Goal: Task Accomplishment & Management: Manage account settings

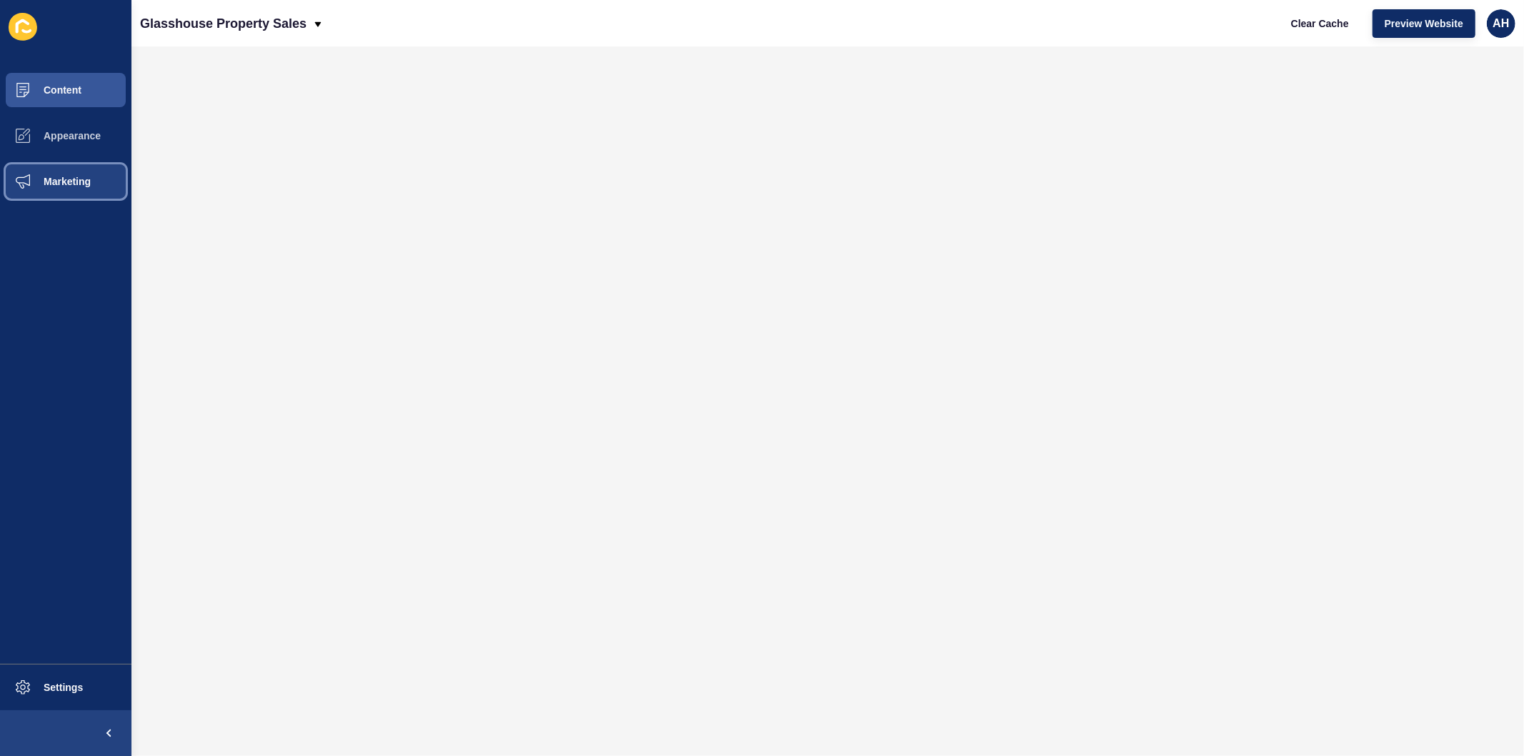
click at [55, 180] on span "Marketing" at bounding box center [44, 181] width 93 height 11
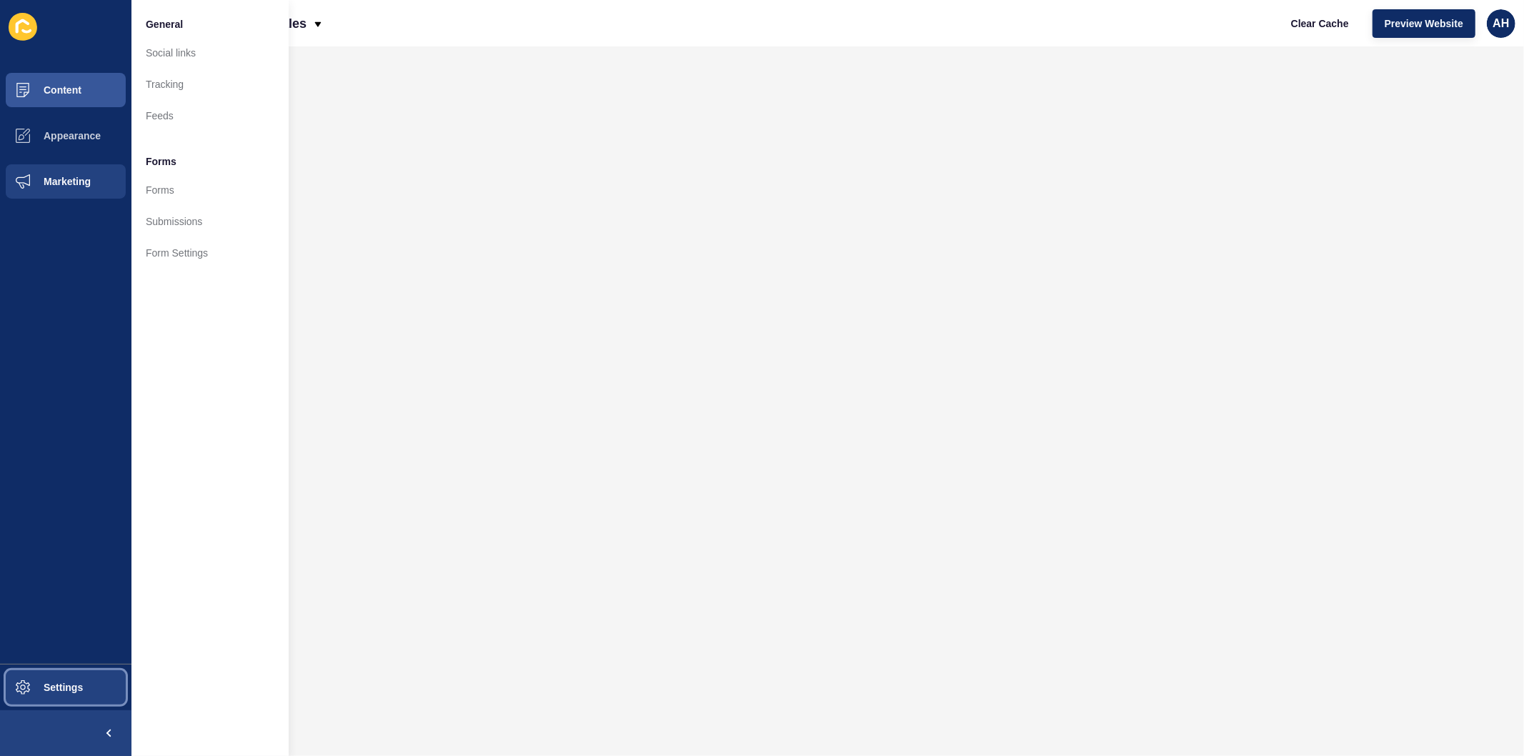
click at [54, 676] on button "Settings" at bounding box center [65, 688] width 131 height 46
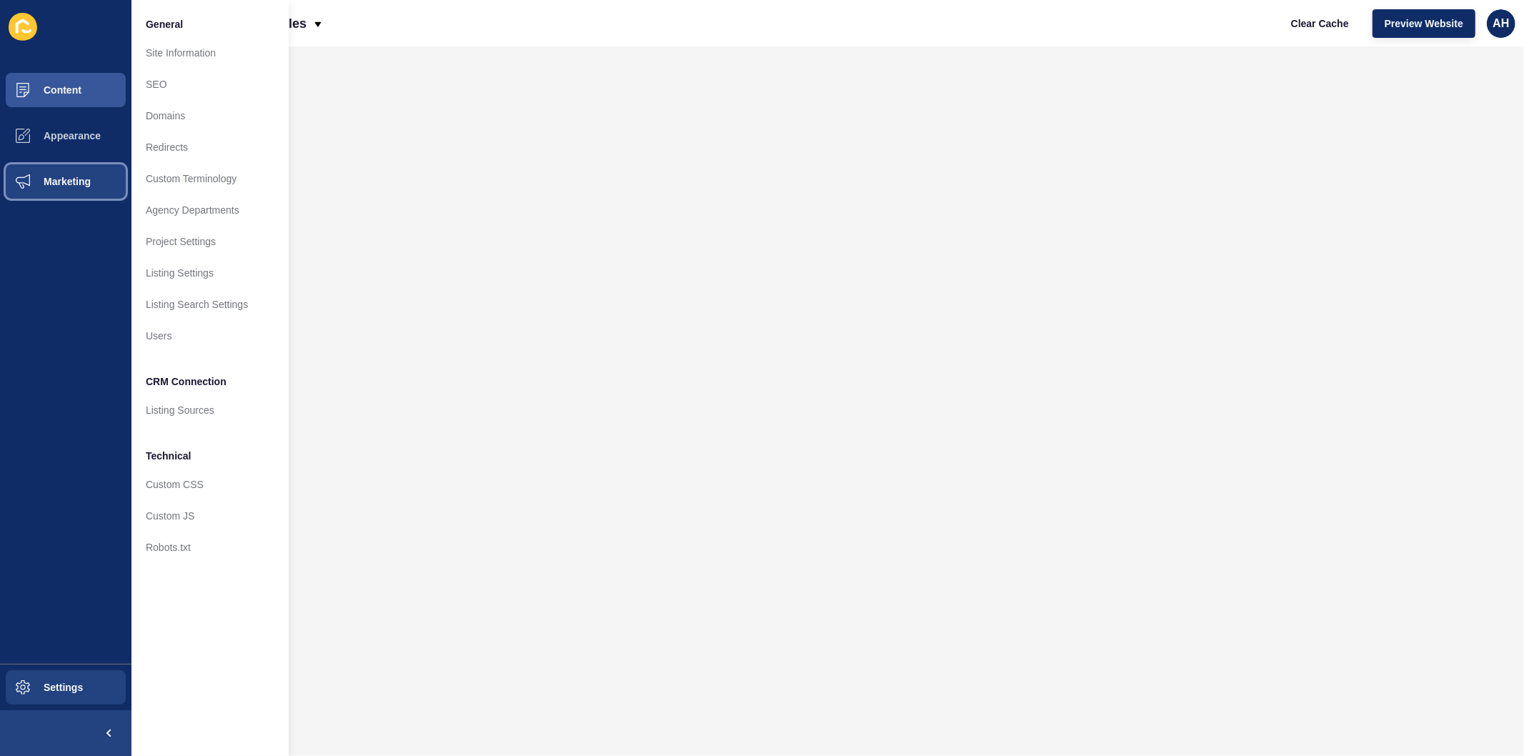
click at [54, 187] on button "Marketing" at bounding box center [65, 182] width 131 height 46
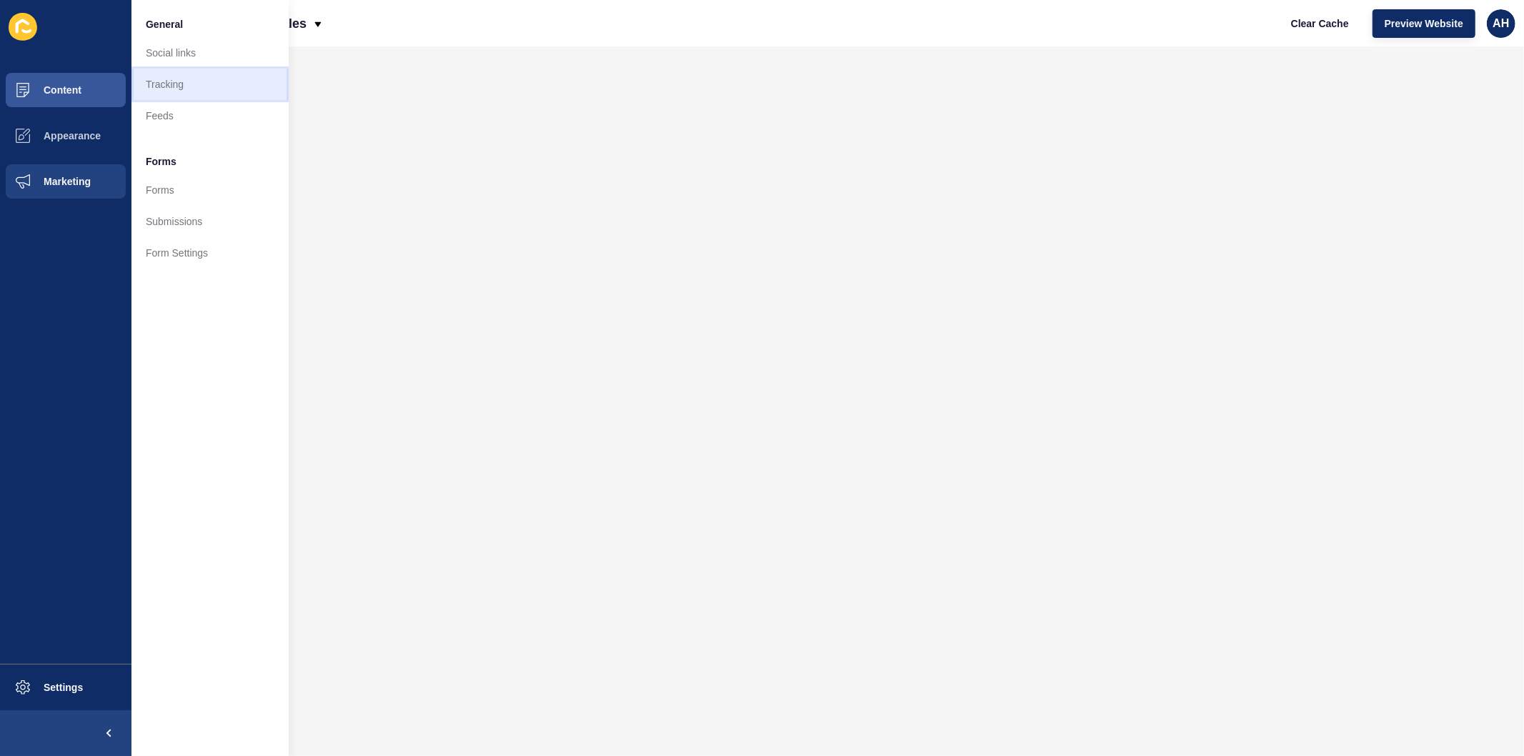
click at [166, 81] on link "Tracking" at bounding box center [209, 84] width 157 height 31
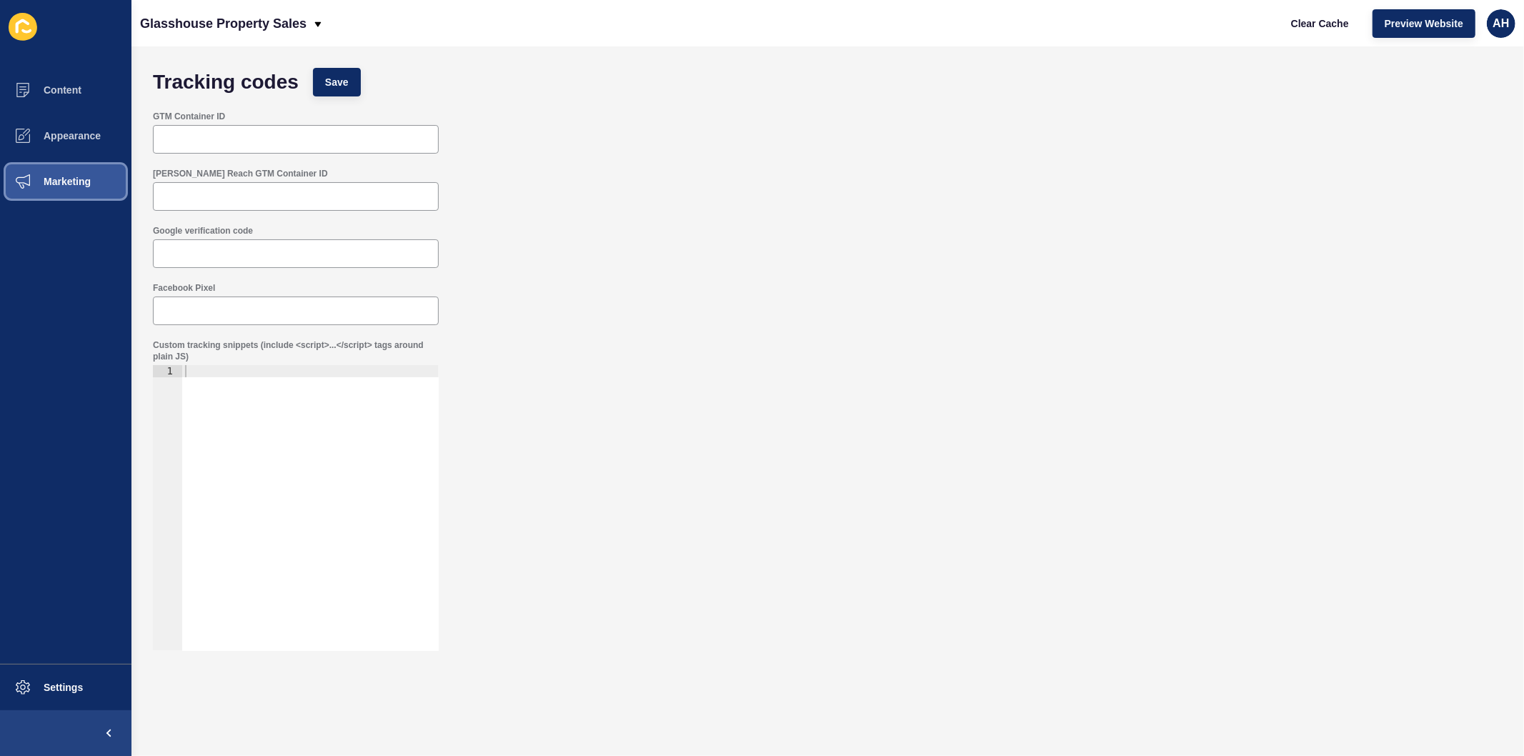
click at [69, 176] on span "Marketing" at bounding box center [44, 181] width 93 height 11
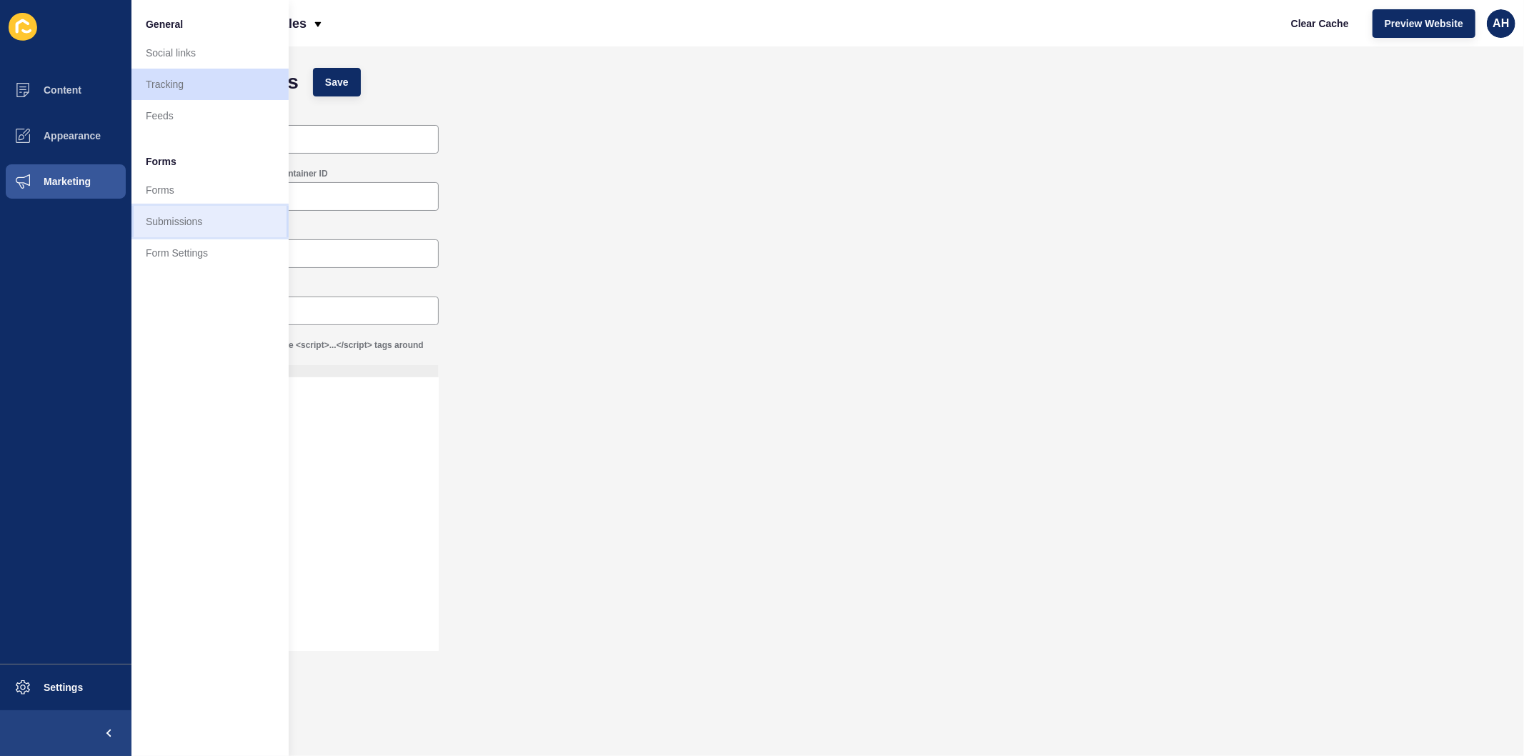
click at [176, 218] on link "Submissions" at bounding box center [209, 221] width 157 height 31
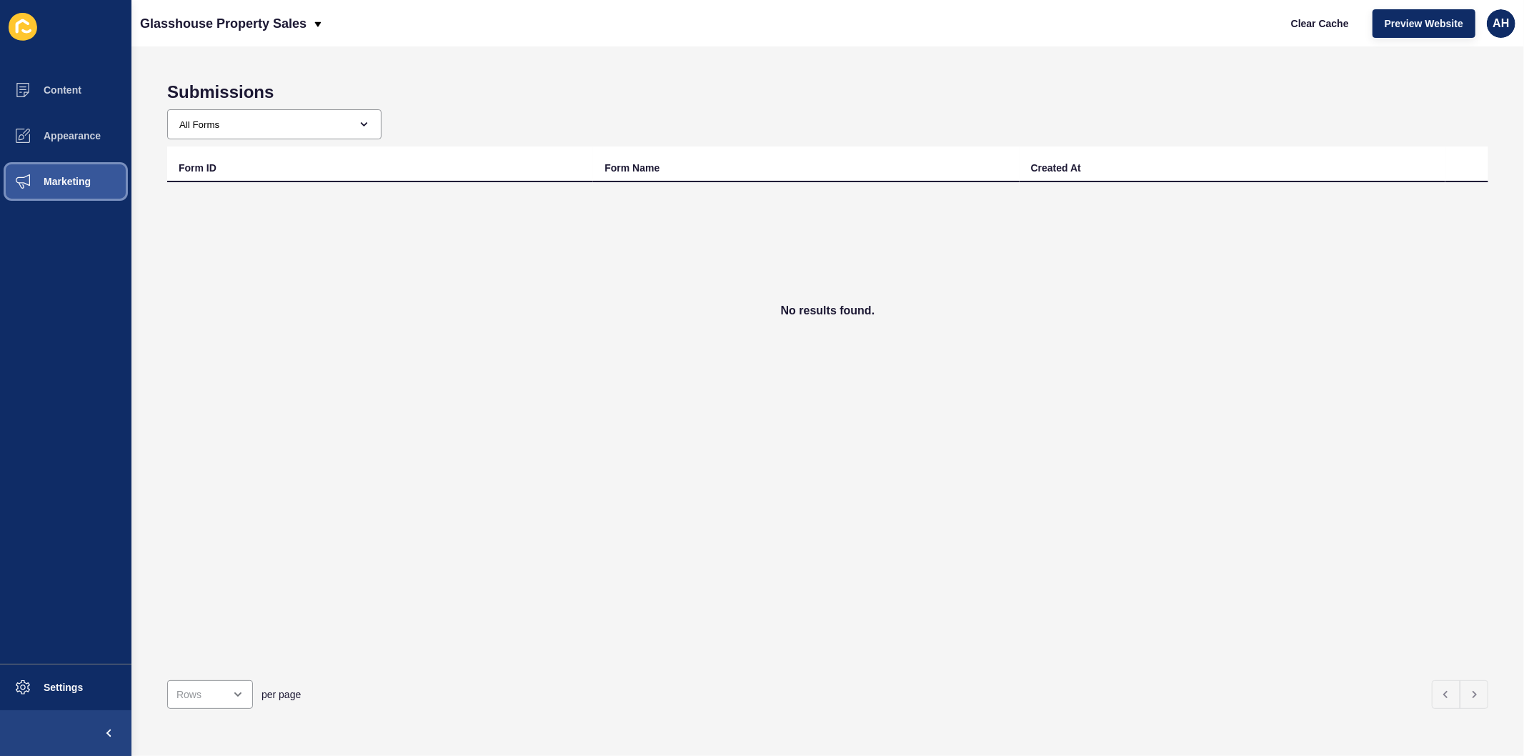
click at [37, 184] on span "Marketing" at bounding box center [44, 181] width 93 height 11
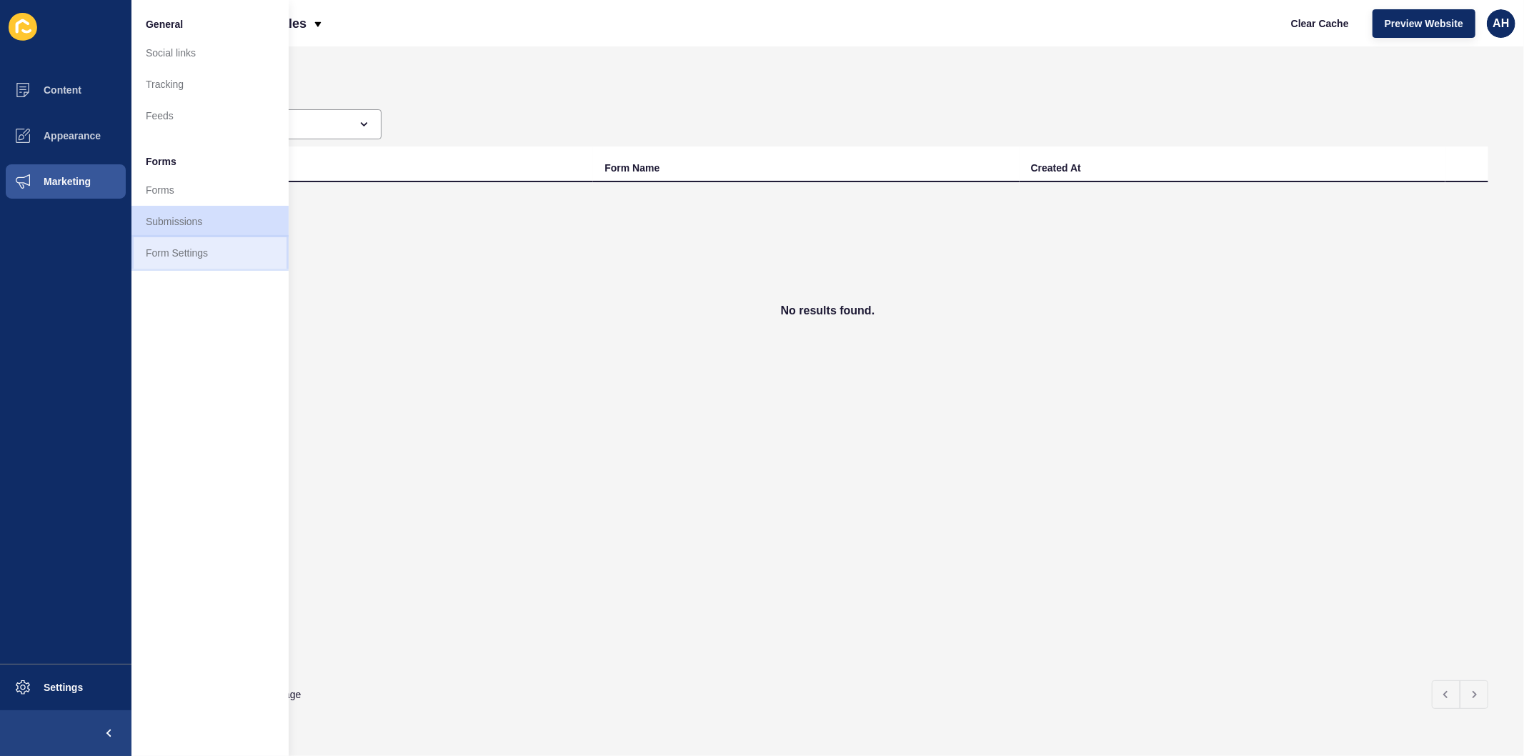
click at [183, 253] on link "Form Settings" at bounding box center [209, 252] width 157 height 31
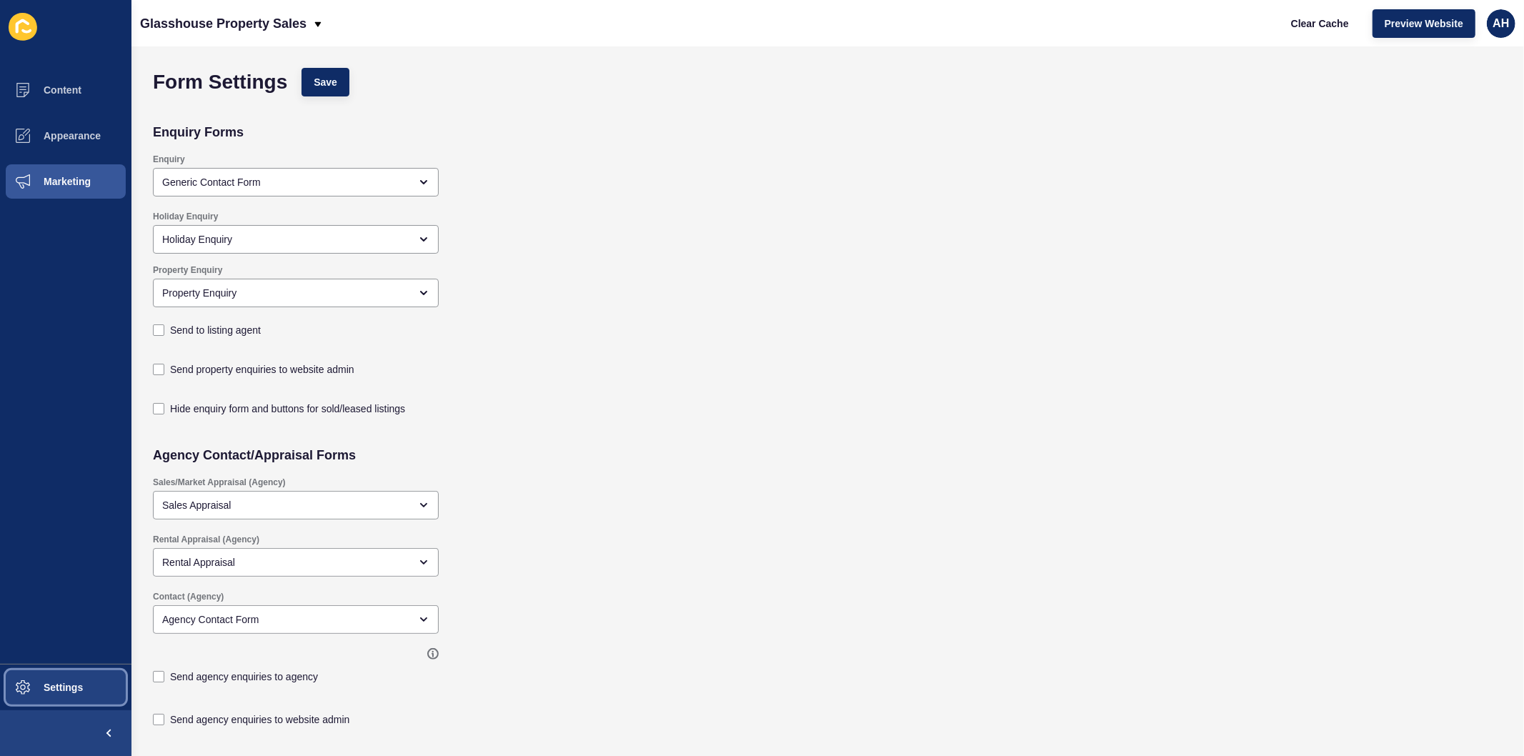
click at [51, 691] on span "Settings" at bounding box center [40, 687] width 85 height 11
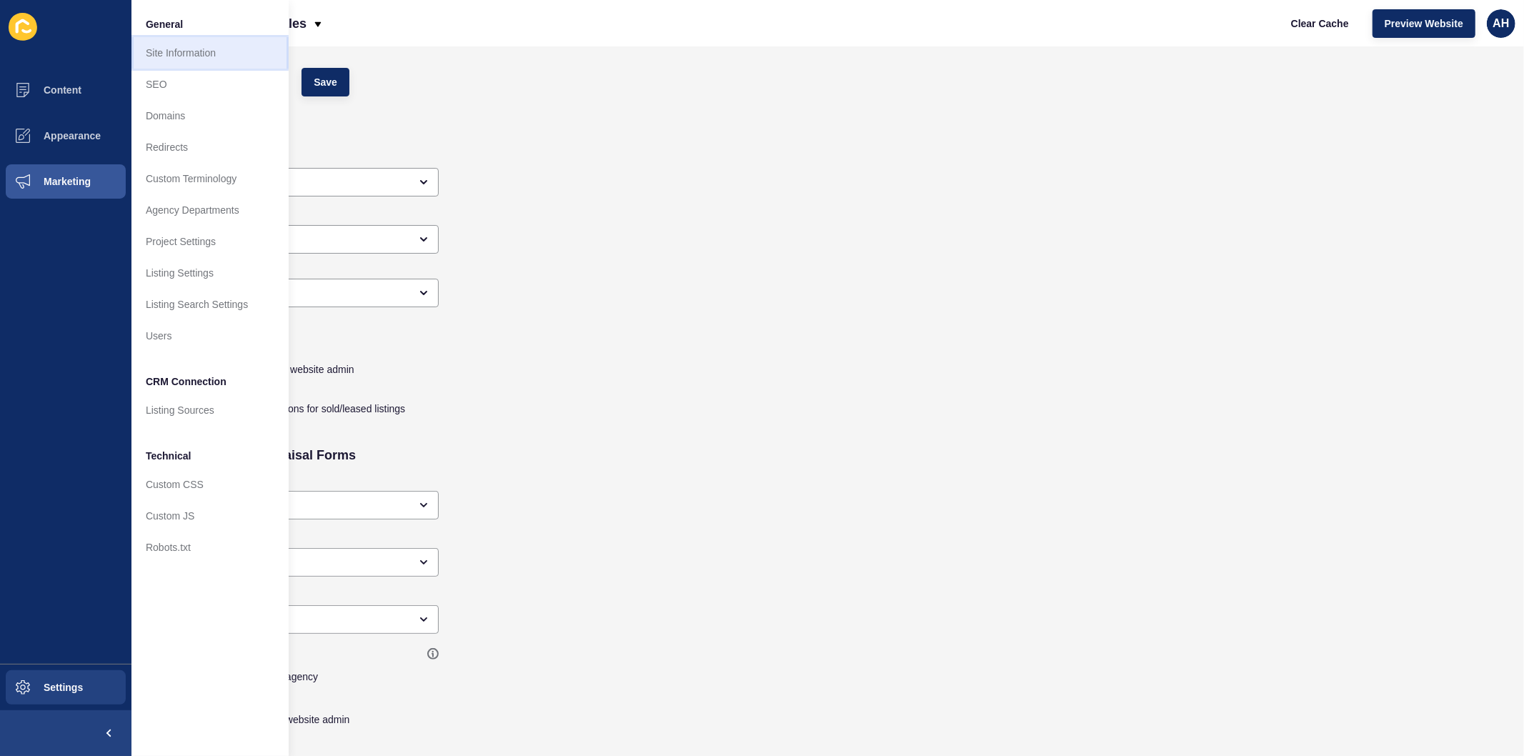
click at [214, 44] on link "Site Information" at bounding box center [209, 52] width 157 height 31
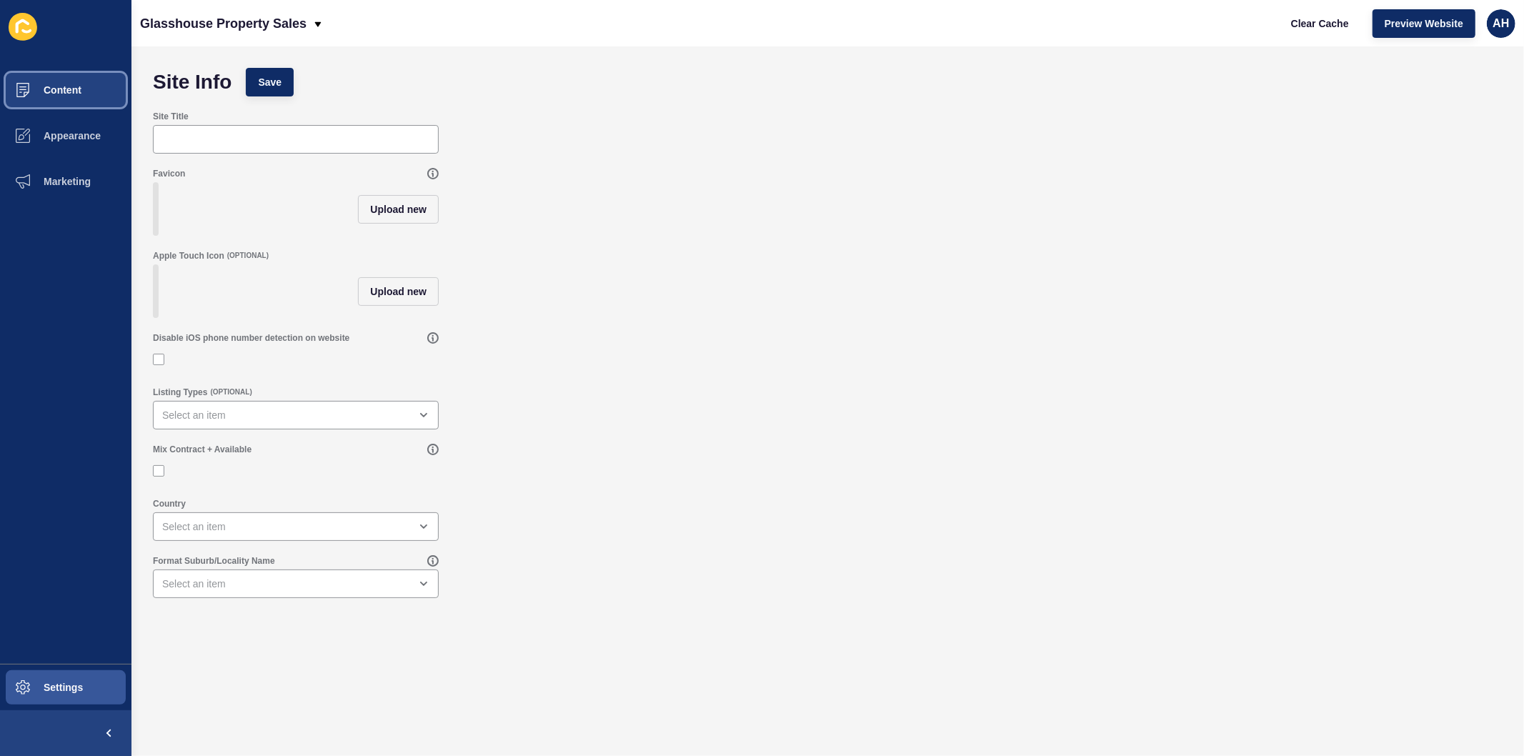
click at [79, 81] on button "Content" at bounding box center [65, 90] width 131 height 46
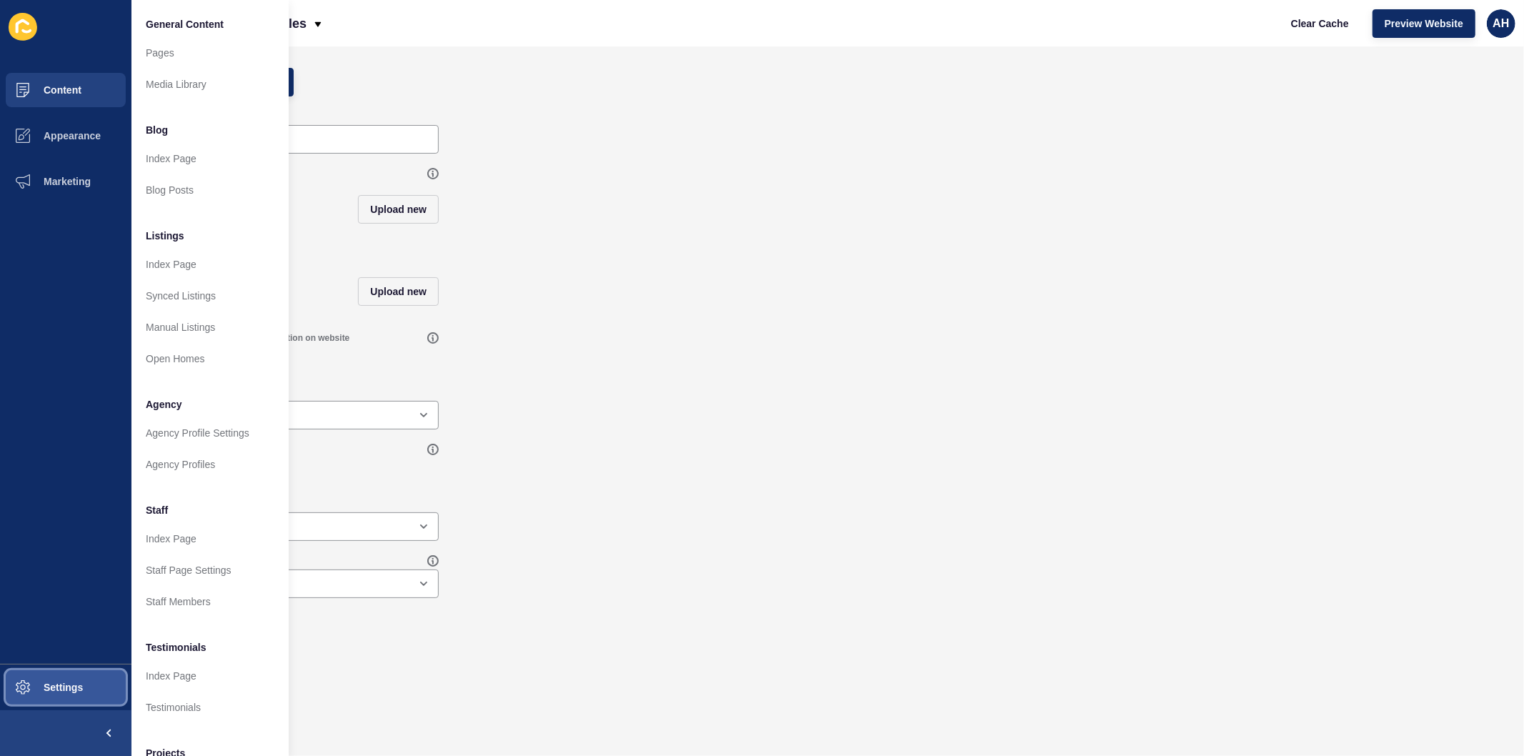
click at [49, 682] on span "Settings" at bounding box center [40, 687] width 85 height 11
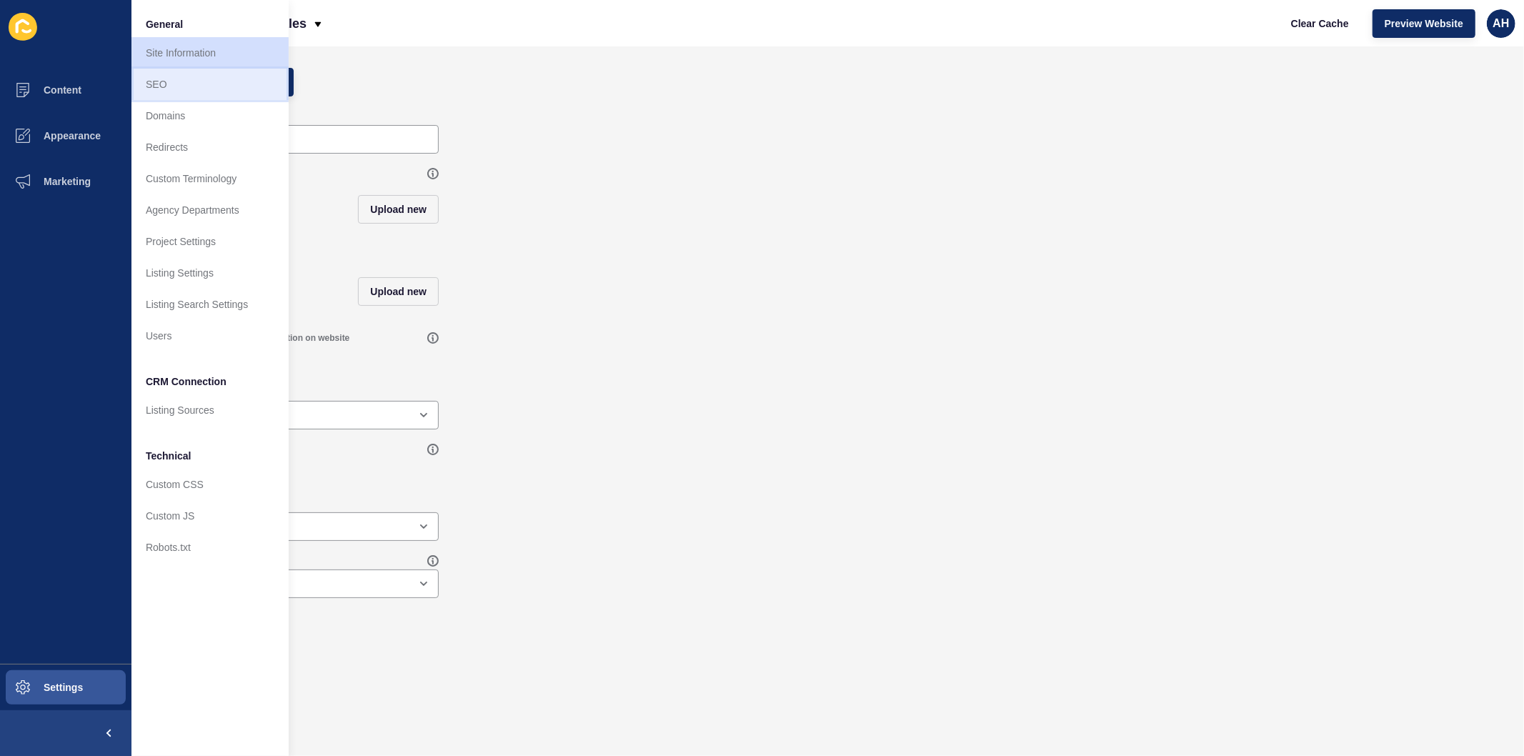
click at [184, 91] on link "SEO" at bounding box center [209, 84] width 157 height 31
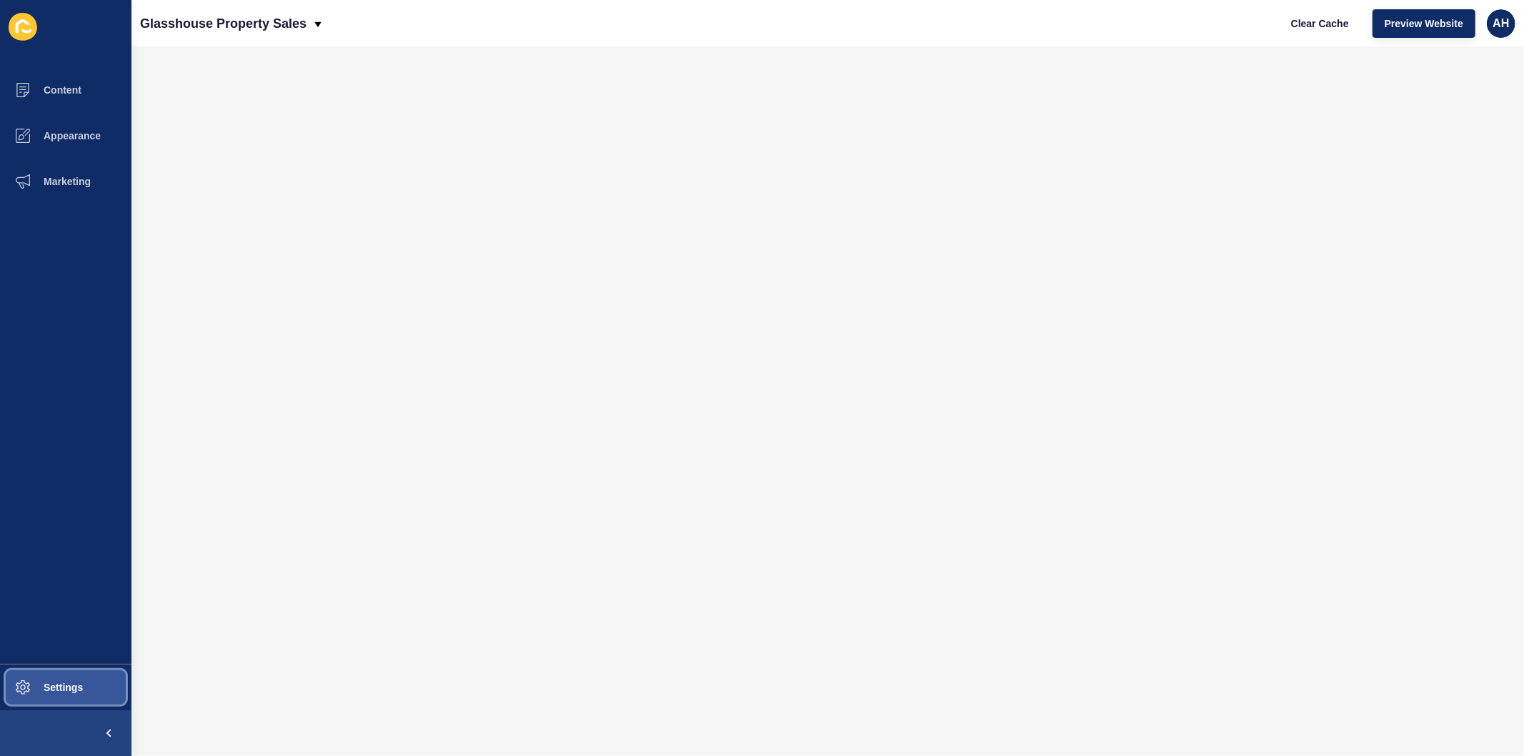
click at [18, 691] on span "Settings" at bounding box center [40, 687] width 85 height 11
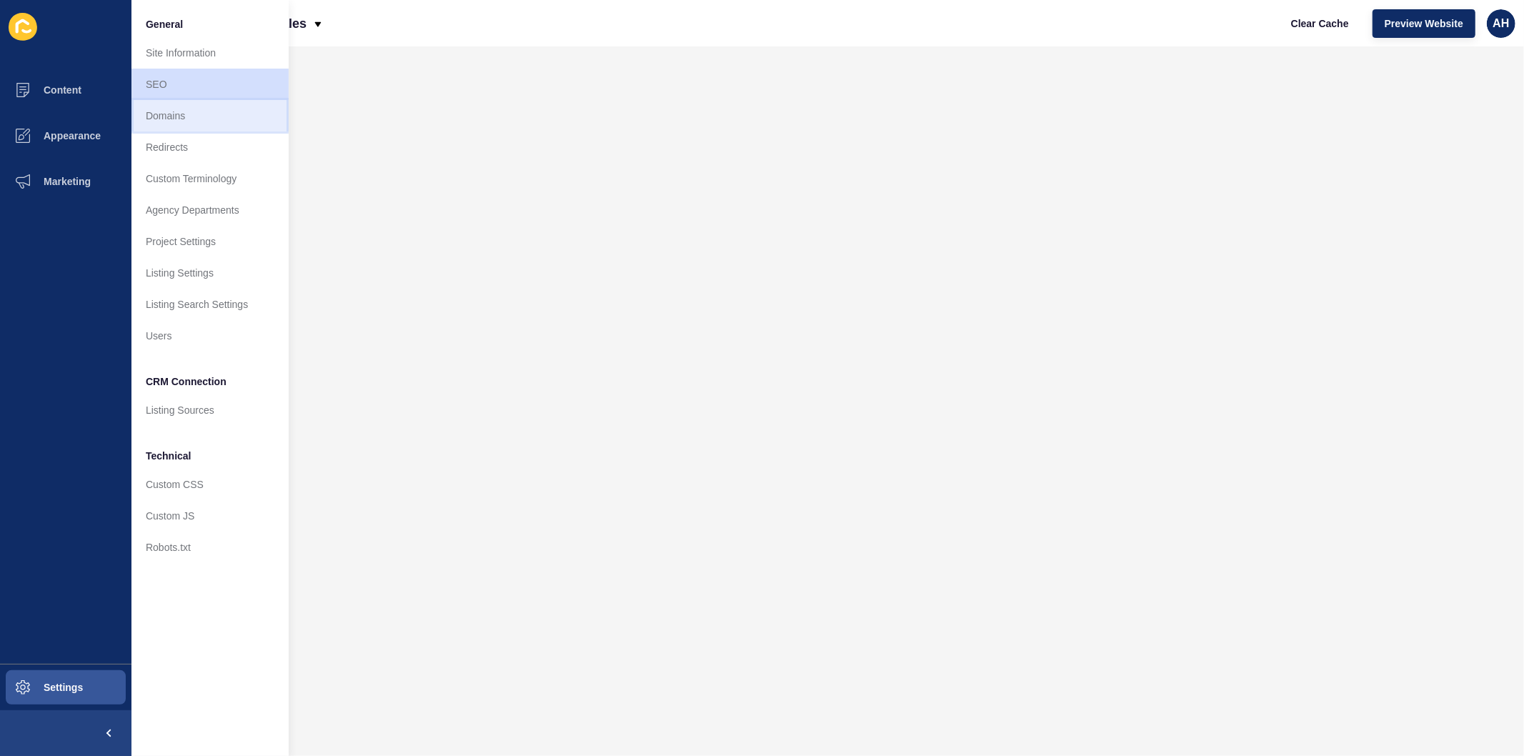
click at [212, 119] on link "Domains" at bounding box center [209, 115] width 157 height 31
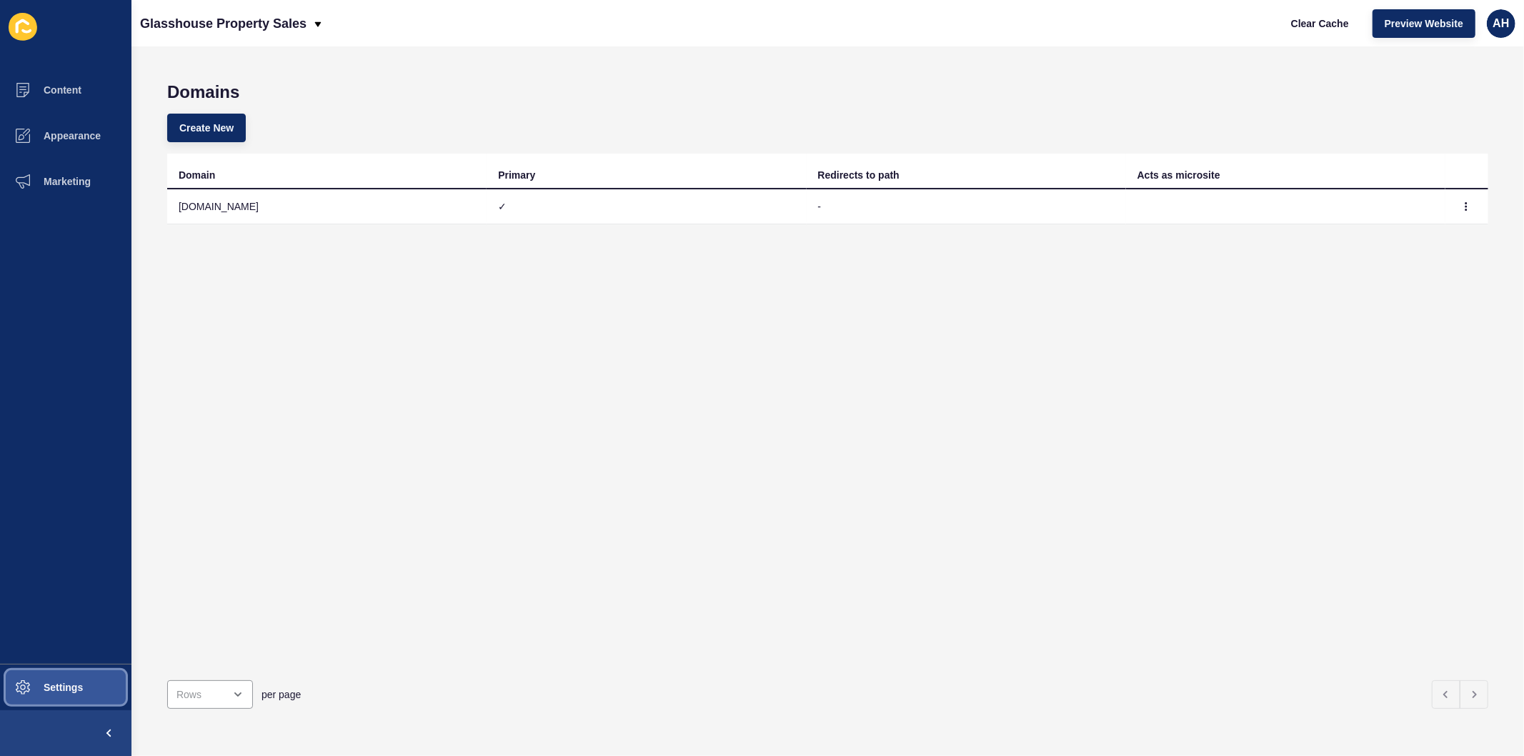
click at [75, 682] on button "Settings" at bounding box center [65, 688] width 131 height 46
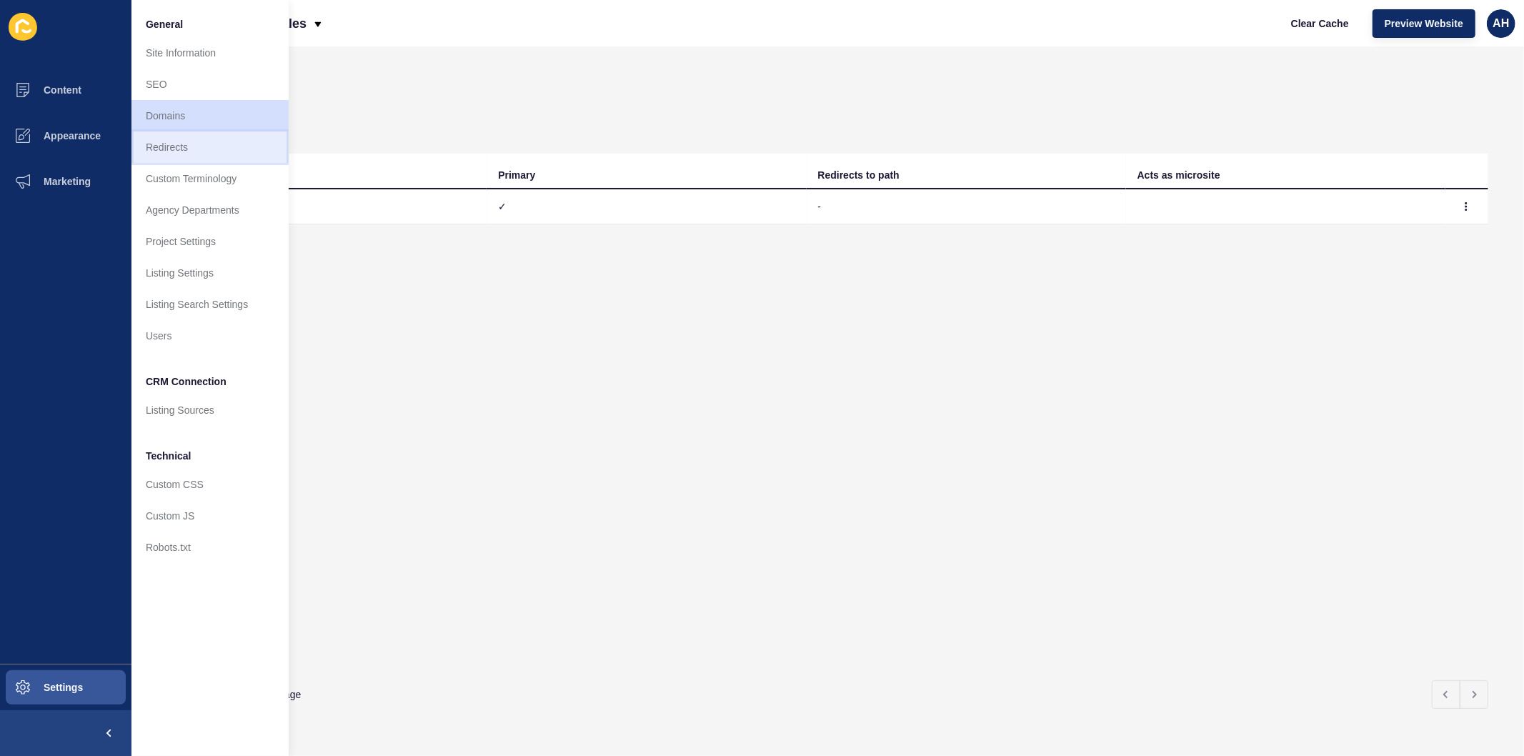
click at [214, 160] on link "Redirects" at bounding box center [209, 146] width 157 height 31
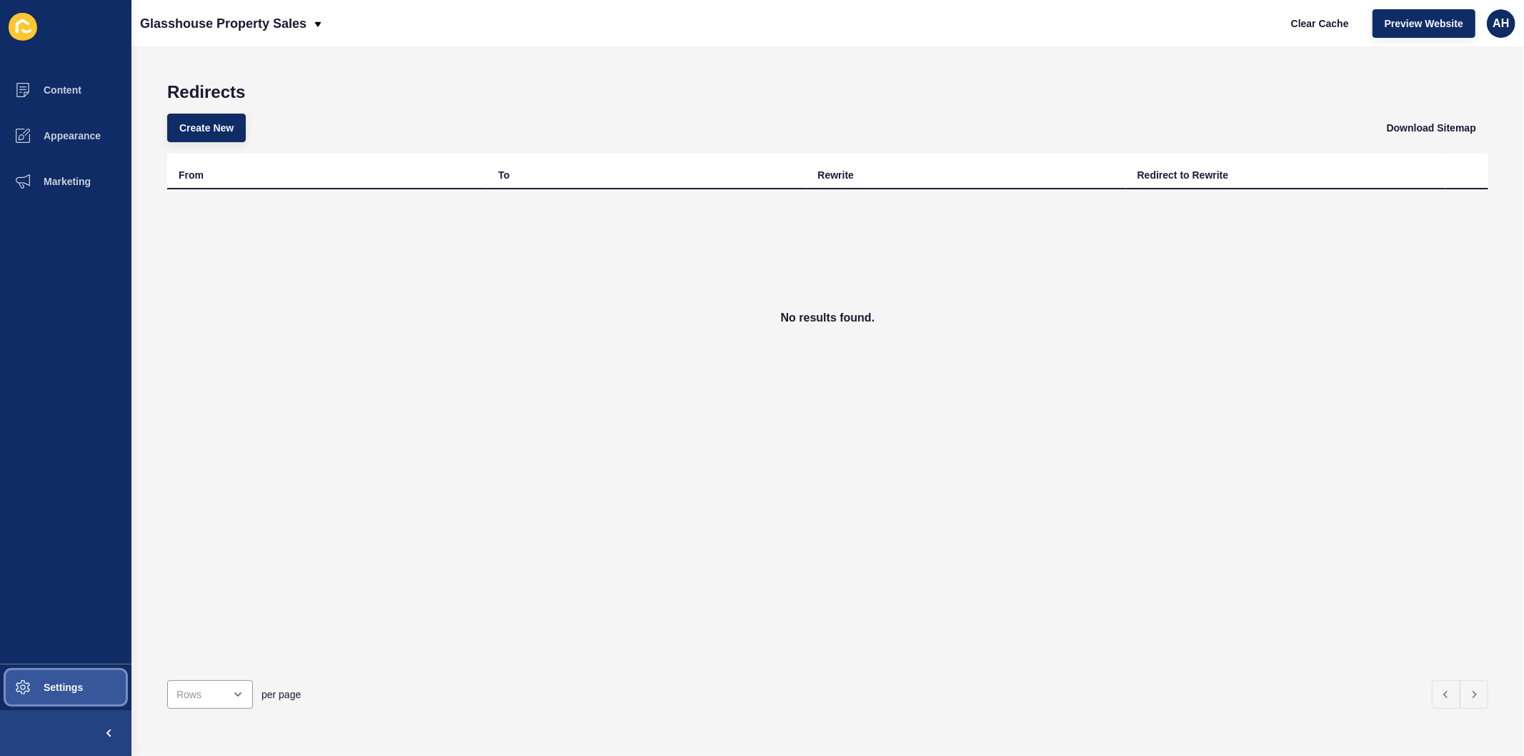
click at [61, 697] on button "Settings" at bounding box center [65, 688] width 131 height 46
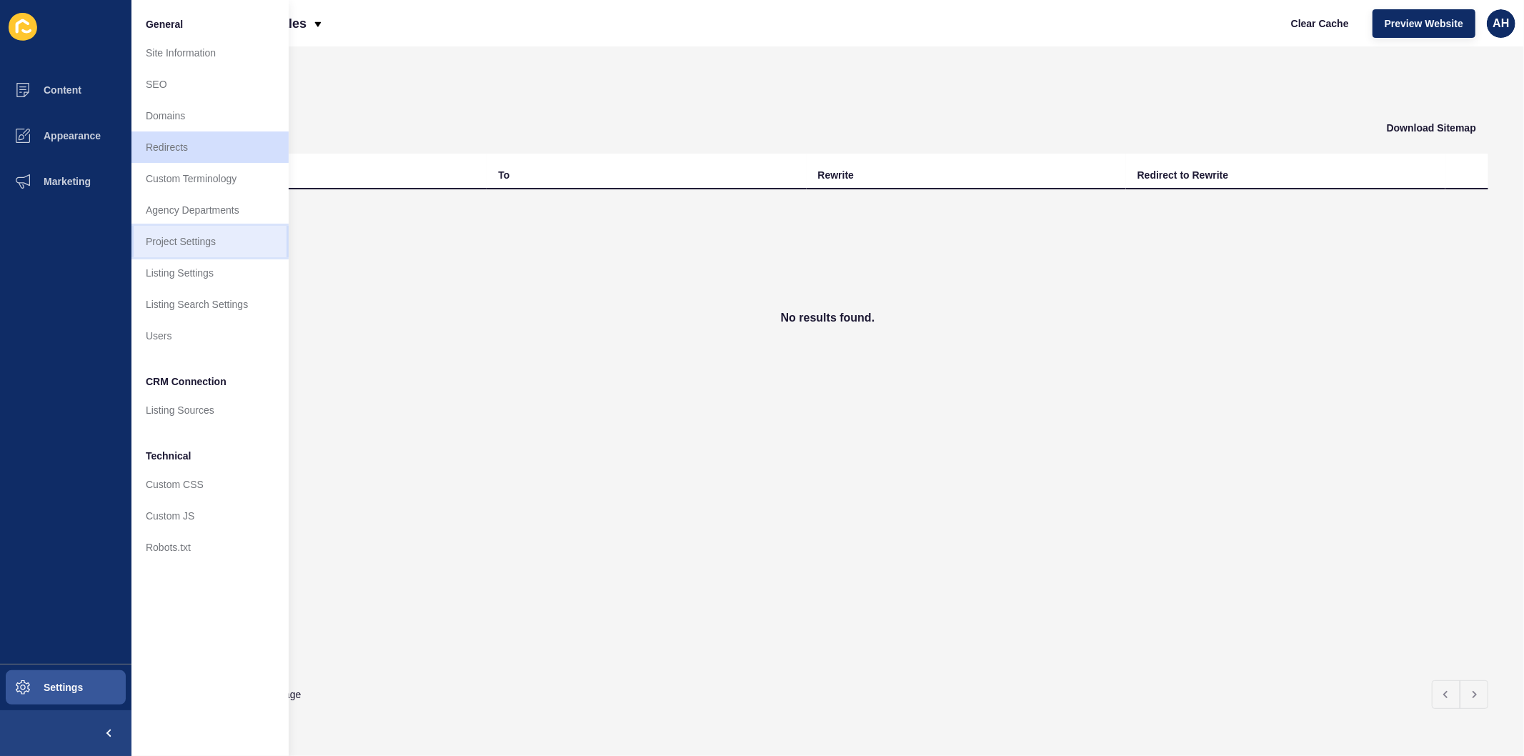
click at [206, 243] on link "Project Settings" at bounding box center [209, 241] width 157 height 31
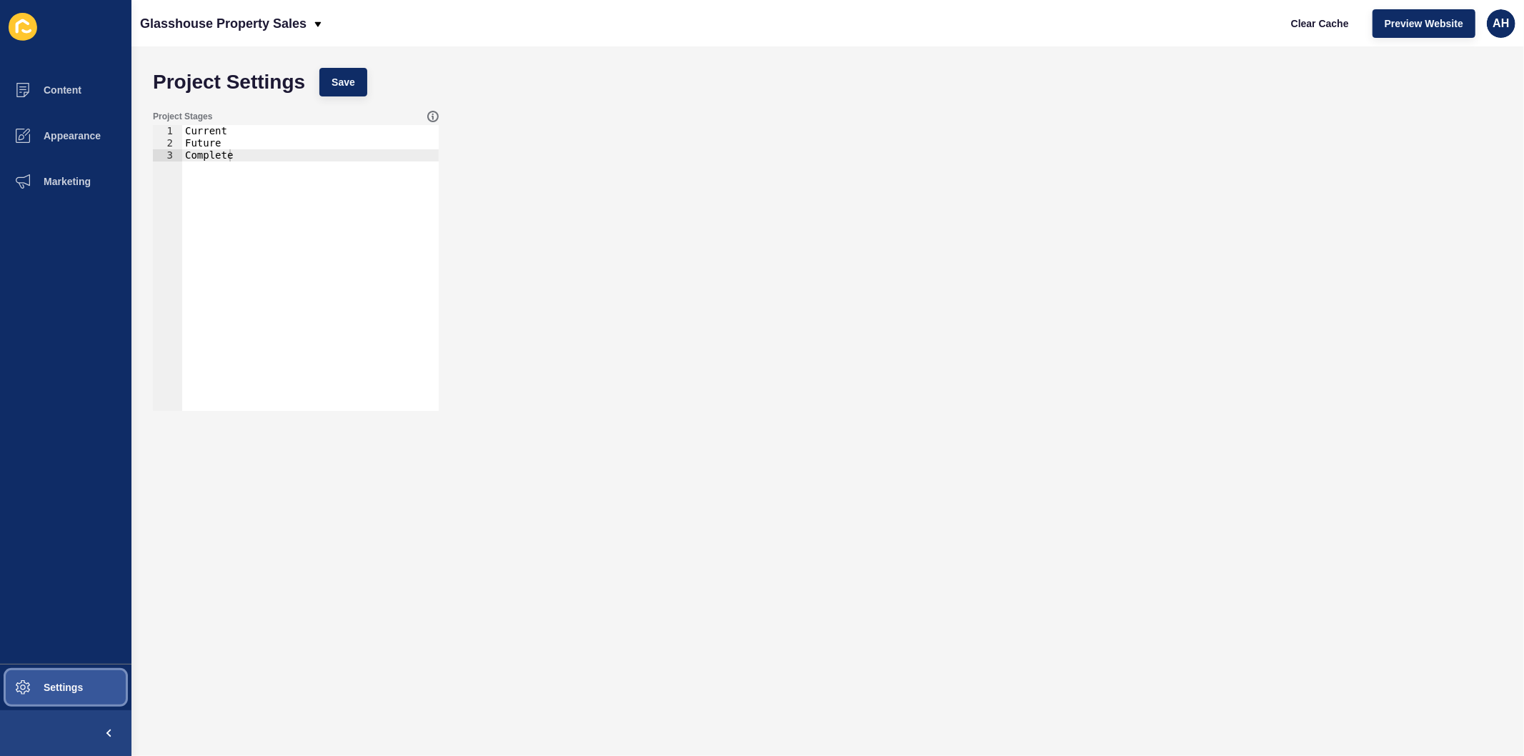
click at [51, 679] on button "Settings" at bounding box center [65, 688] width 131 height 46
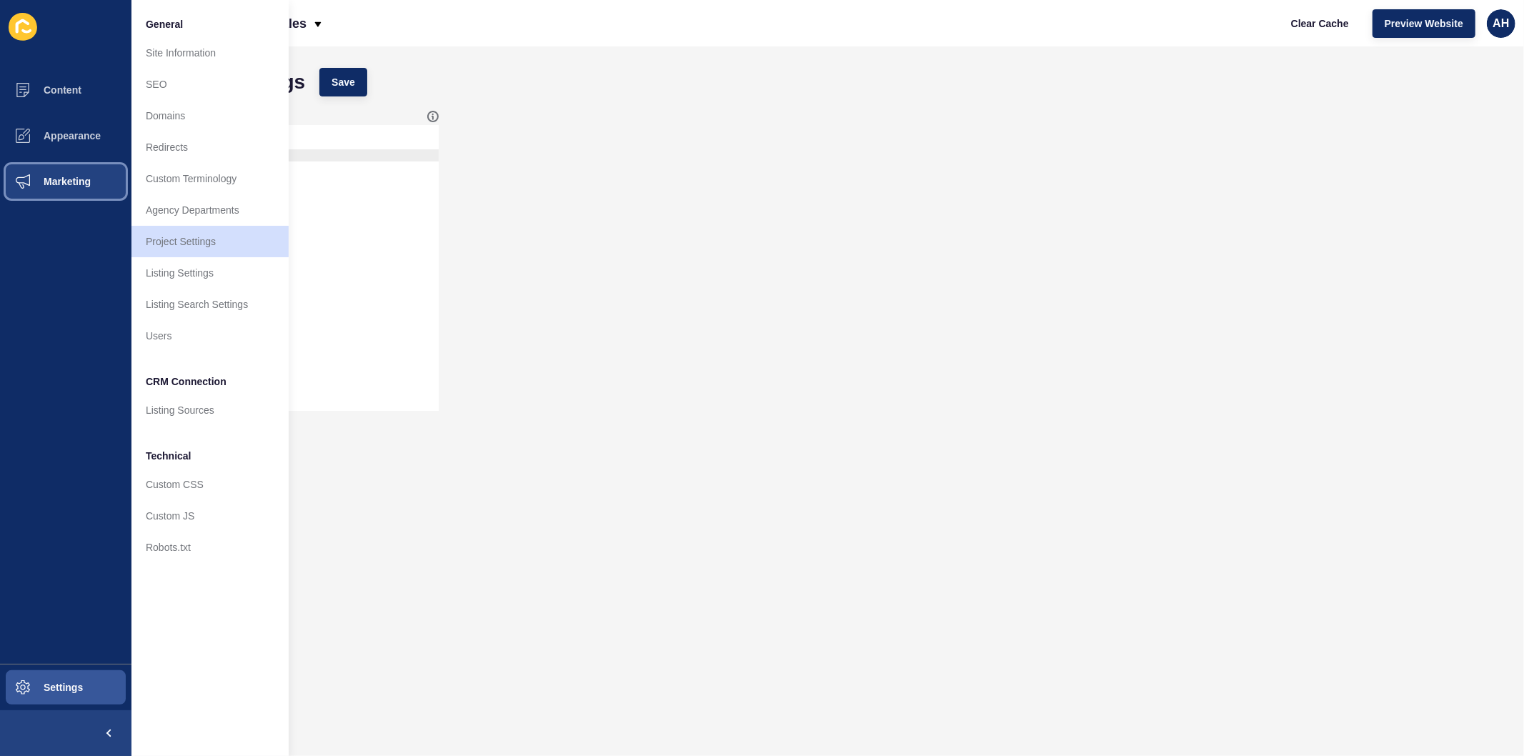
click at [71, 186] on span "Marketing" at bounding box center [44, 181] width 93 height 11
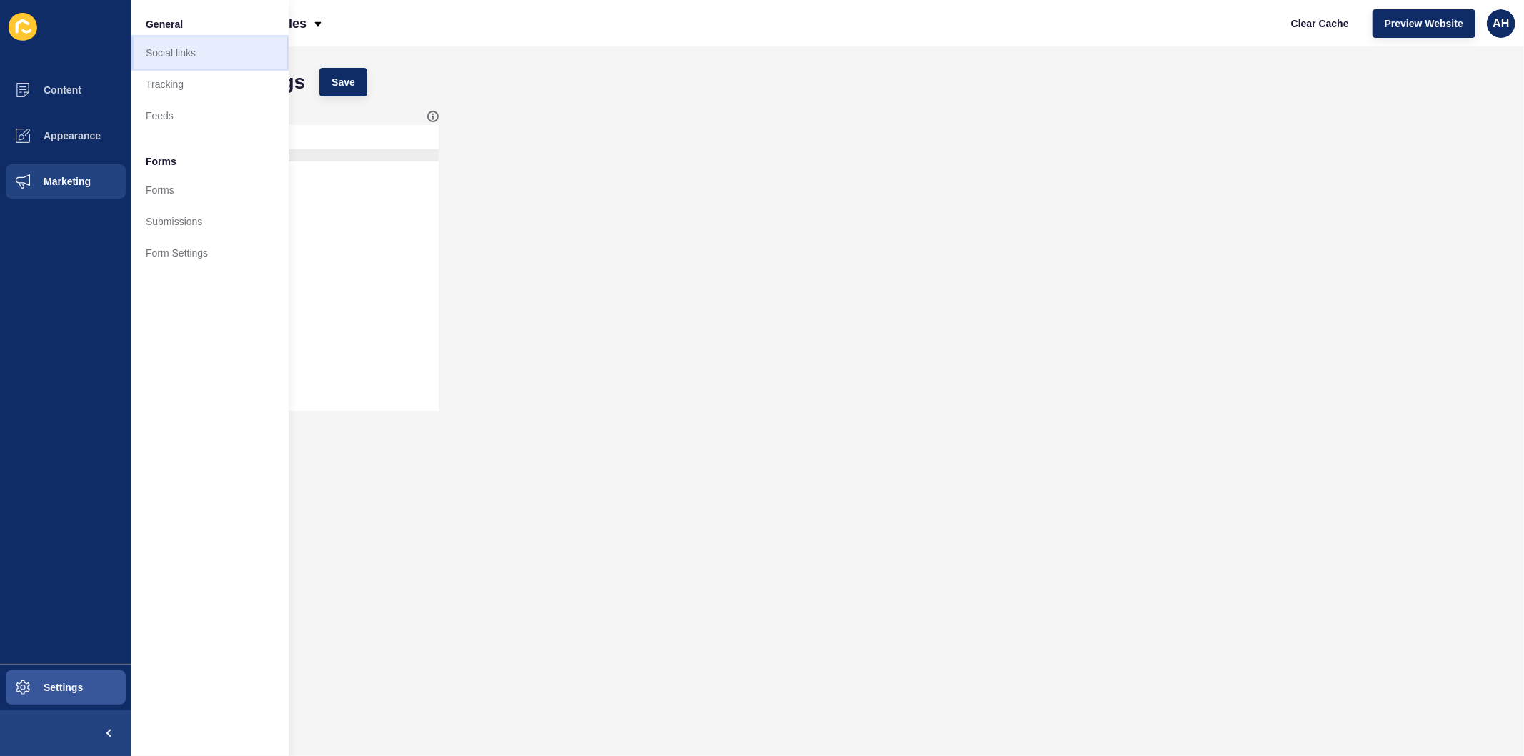
click at [208, 46] on link "Social links" at bounding box center [209, 52] width 157 height 31
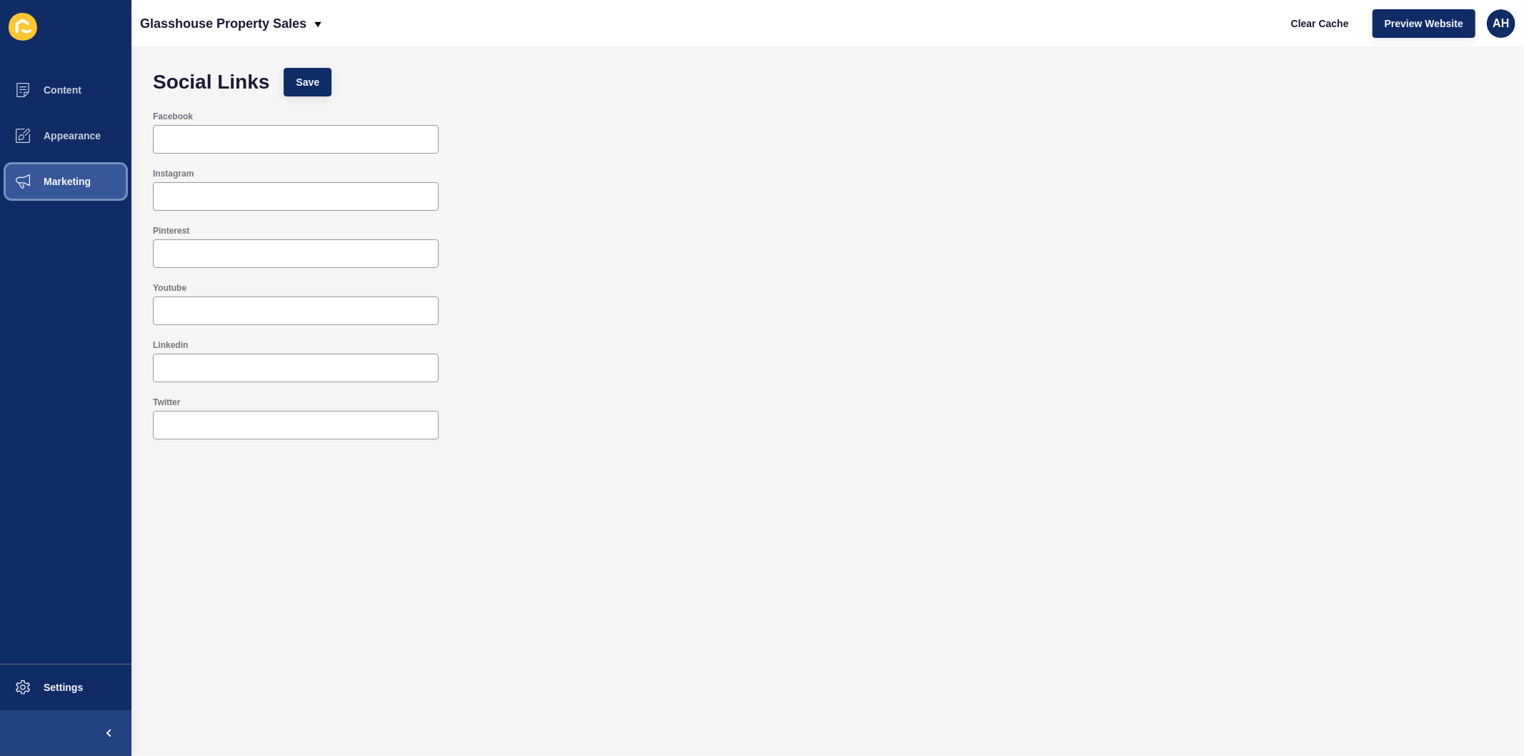
click at [93, 183] on button "Marketing" at bounding box center [65, 182] width 131 height 46
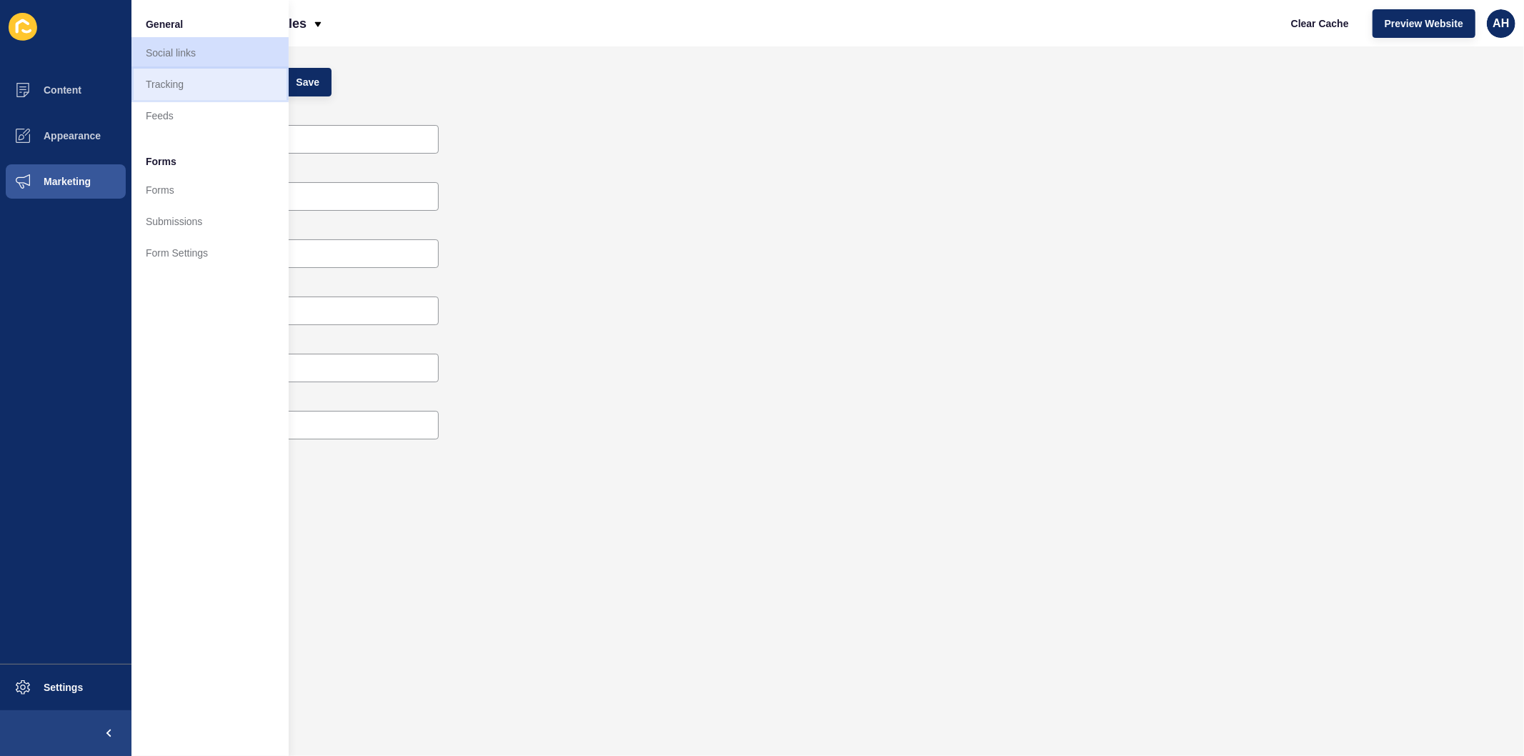
click at [179, 88] on link "Tracking" at bounding box center [209, 84] width 157 height 31
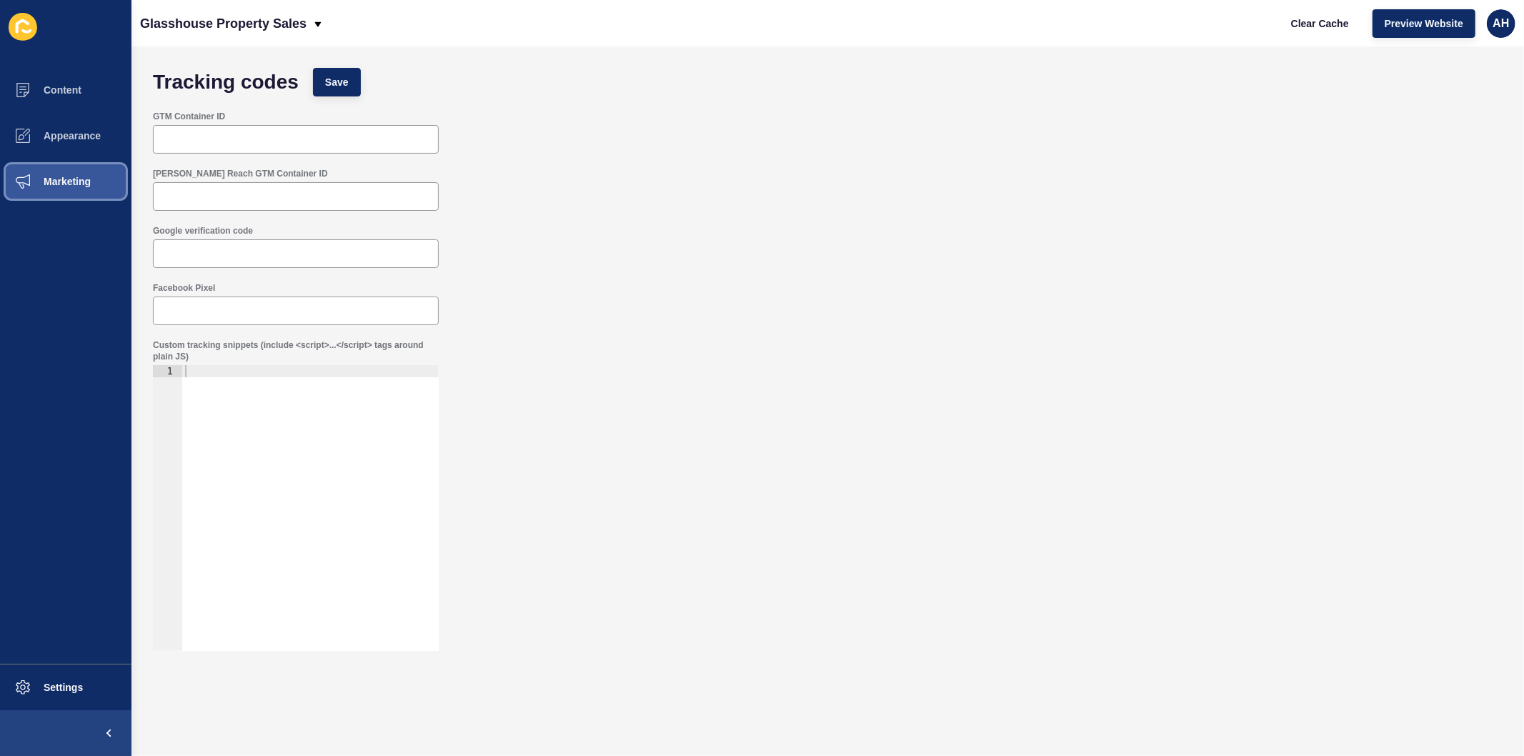
click at [72, 184] on span "Marketing" at bounding box center [44, 181] width 93 height 11
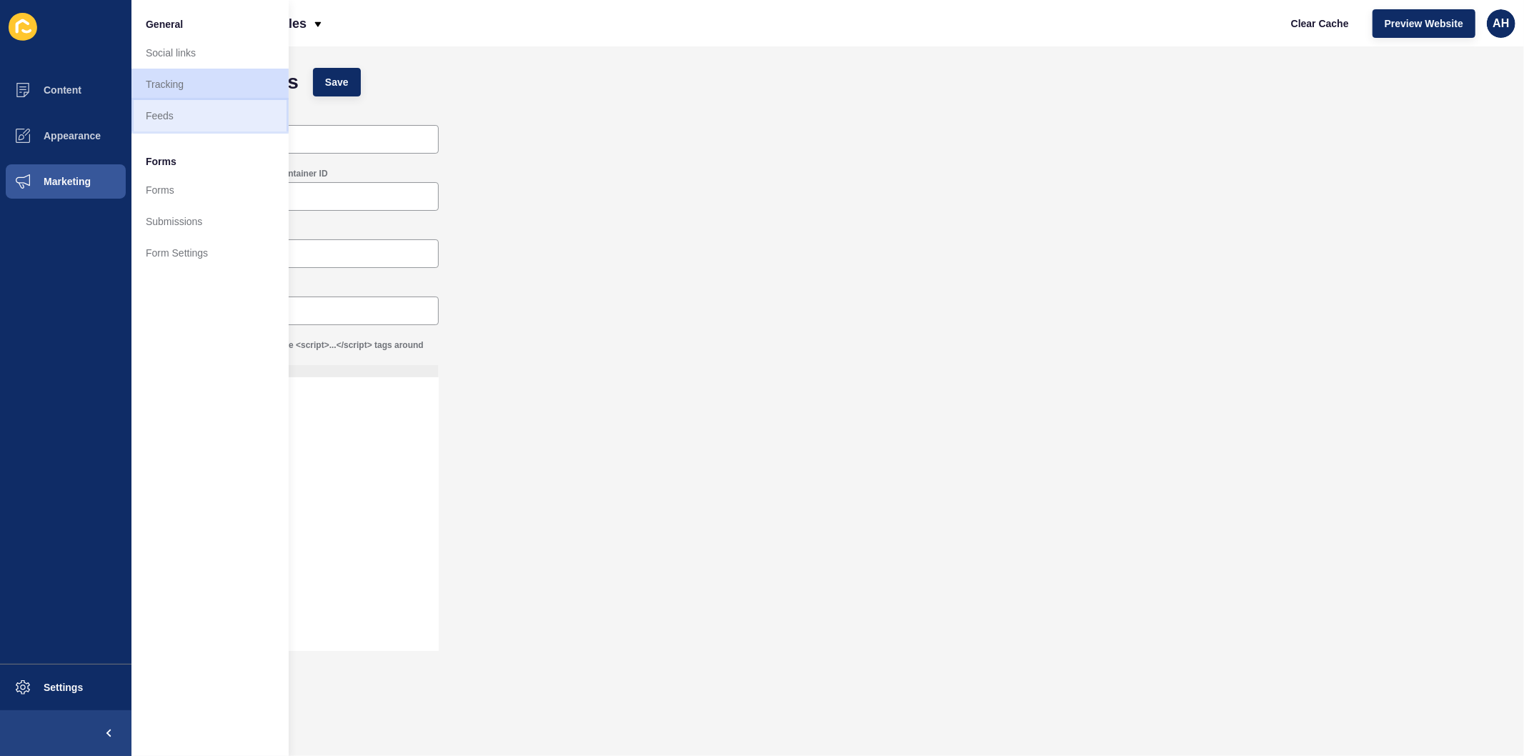
click at [173, 124] on link "Feeds" at bounding box center [209, 115] width 157 height 31
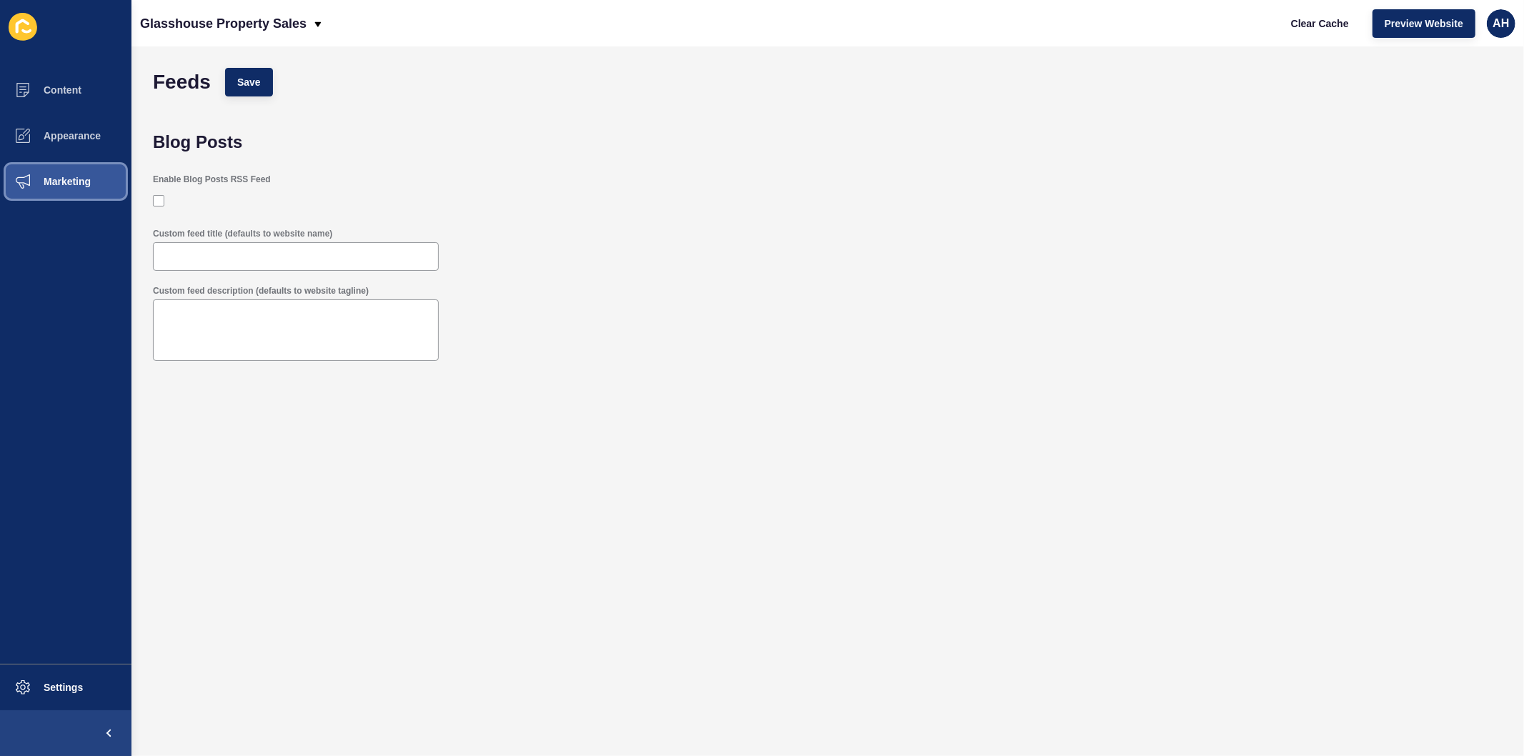
click at [51, 182] on span "Marketing" at bounding box center [44, 181] width 93 height 11
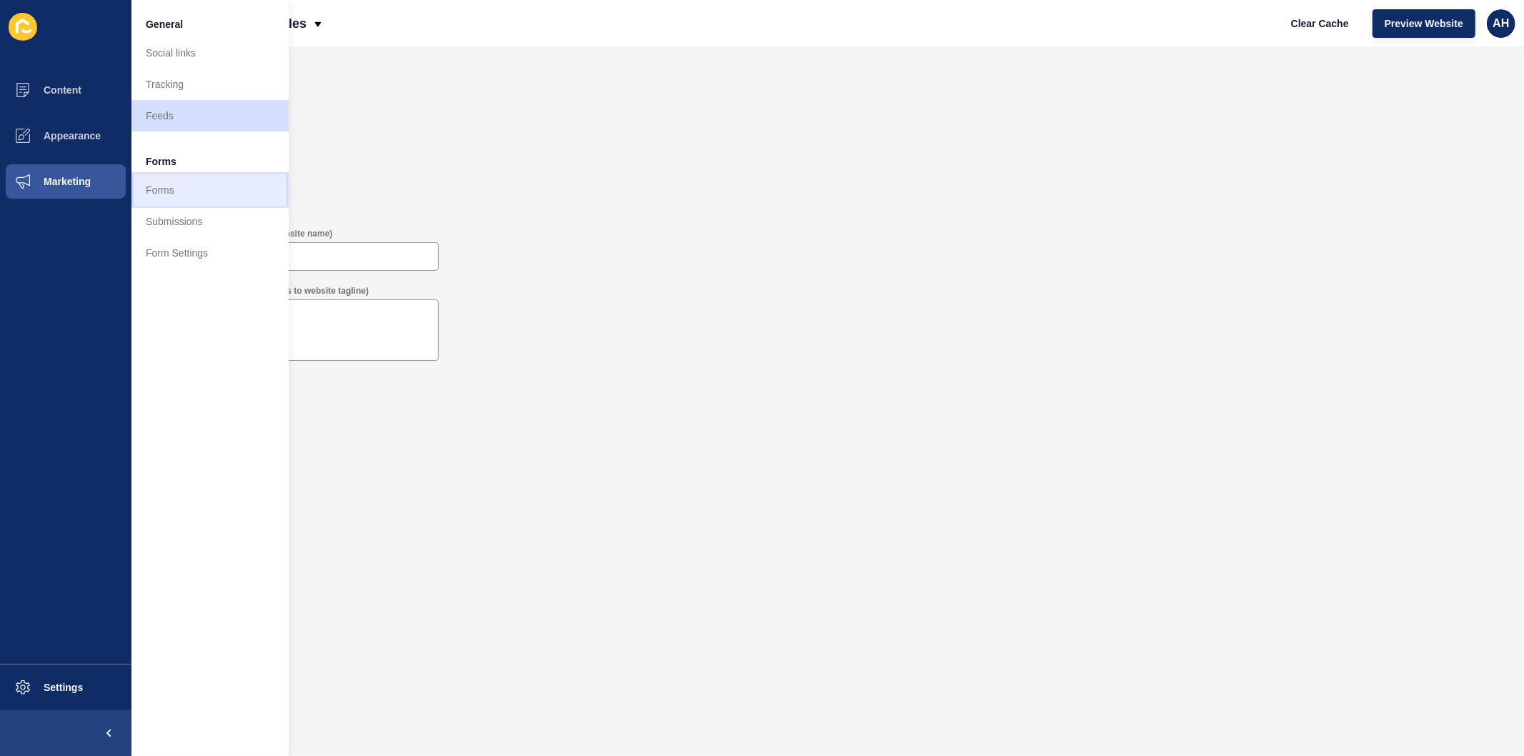
click at [180, 183] on link "Forms" at bounding box center [209, 189] width 157 height 31
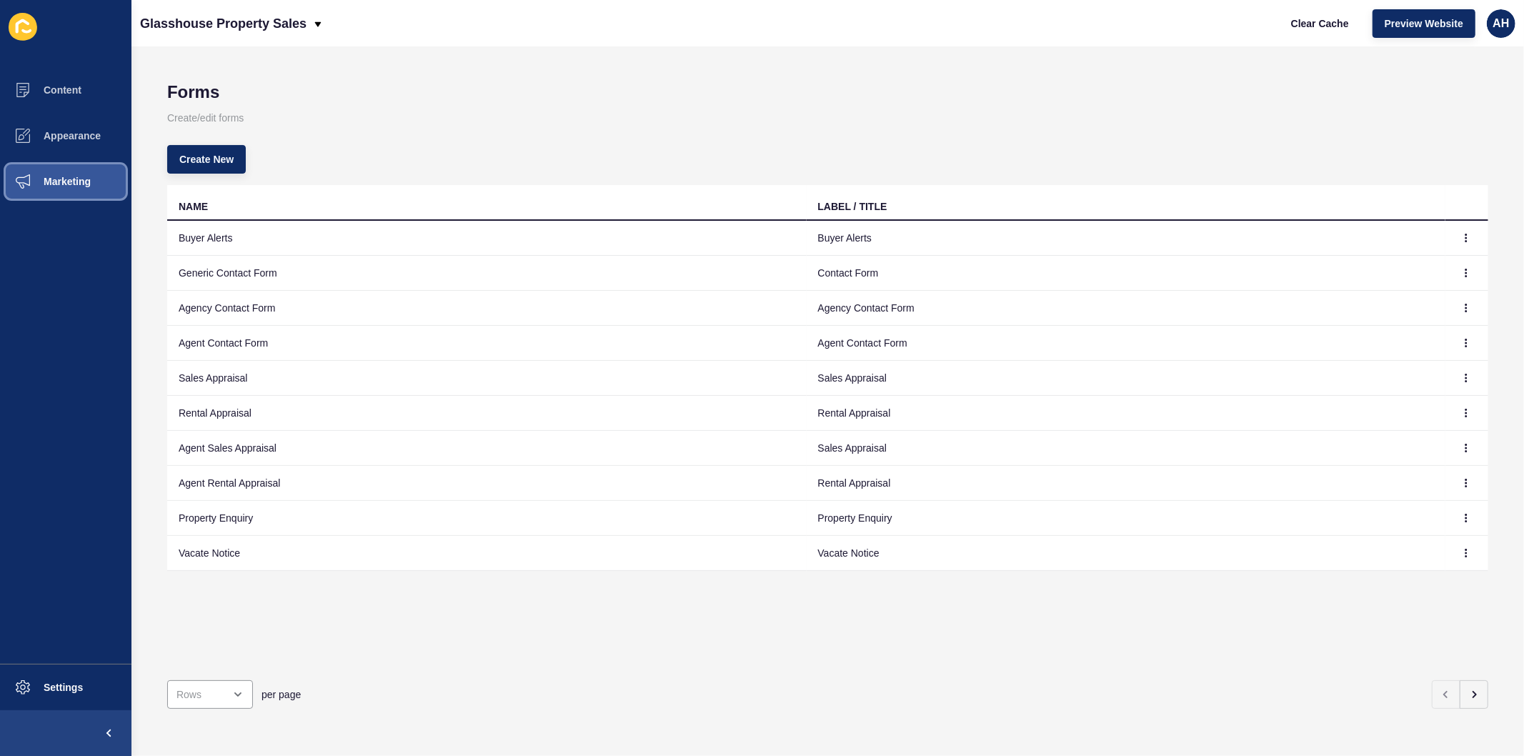
click at [48, 181] on span "Marketing" at bounding box center [44, 181] width 93 height 11
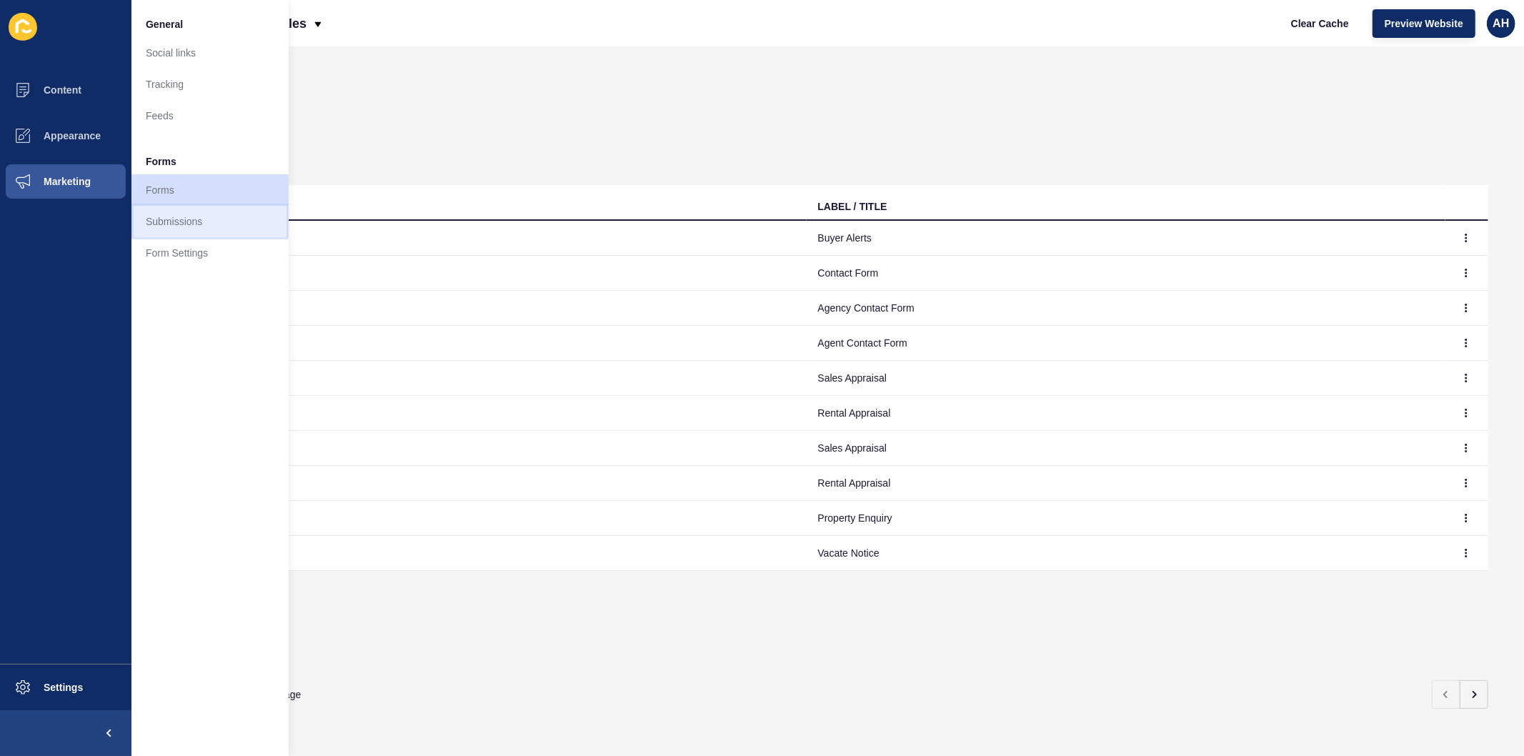
click at [171, 222] on link "Submissions" at bounding box center [209, 221] width 157 height 31
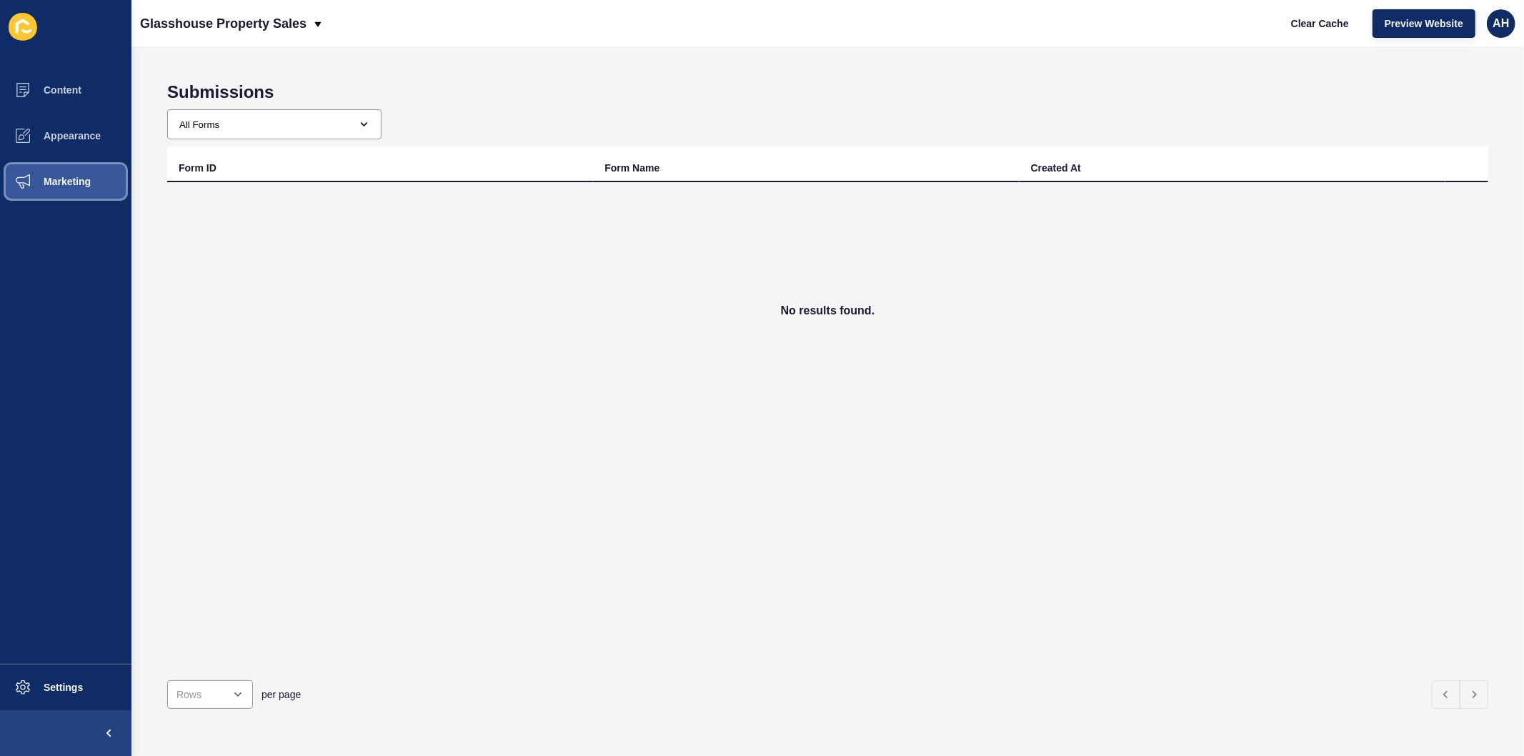
click at [29, 180] on span "Marketing" at bounding box center [44, 181] width 93 height 11
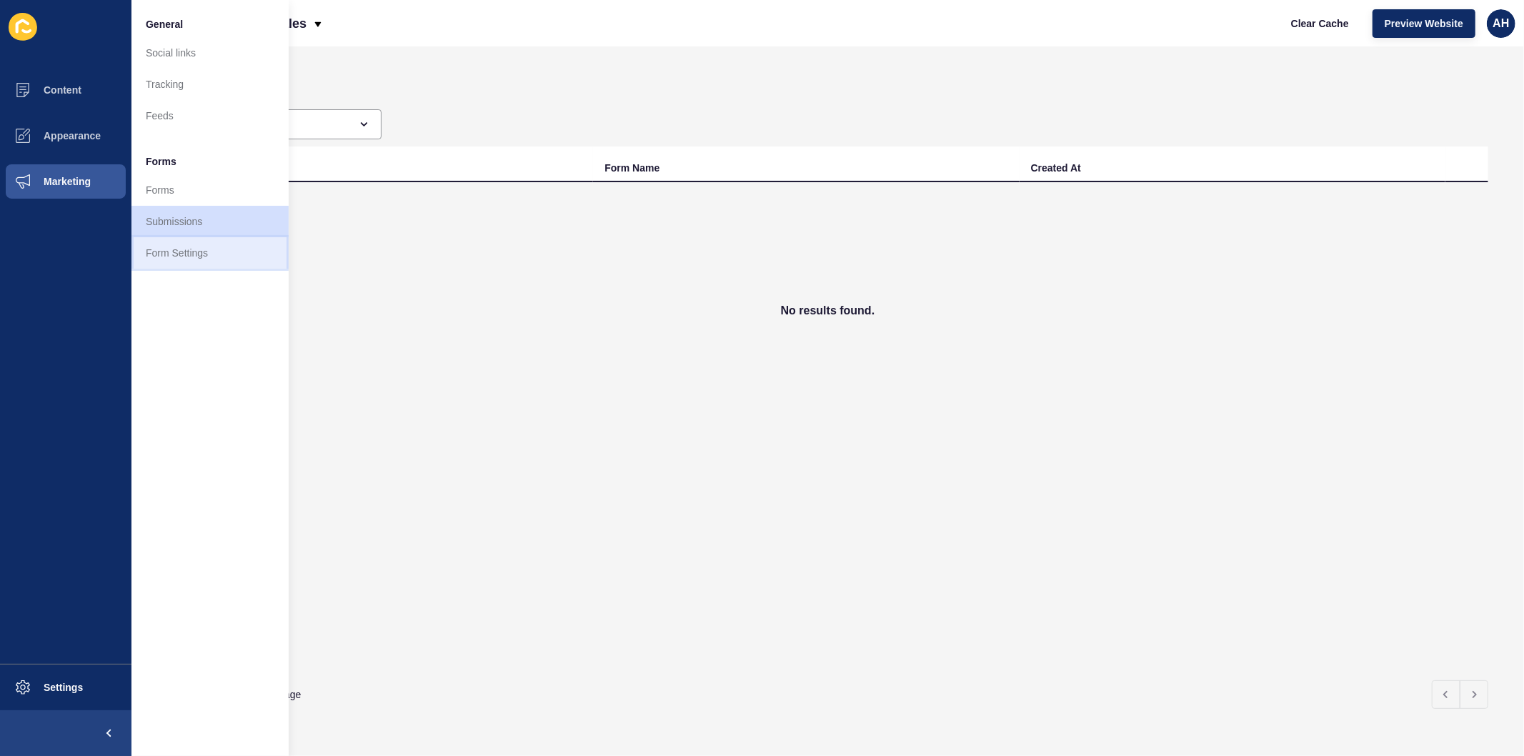
click at [161, 252] on link "Form Settings" at bounding box center [209, 252] width 157 height 31
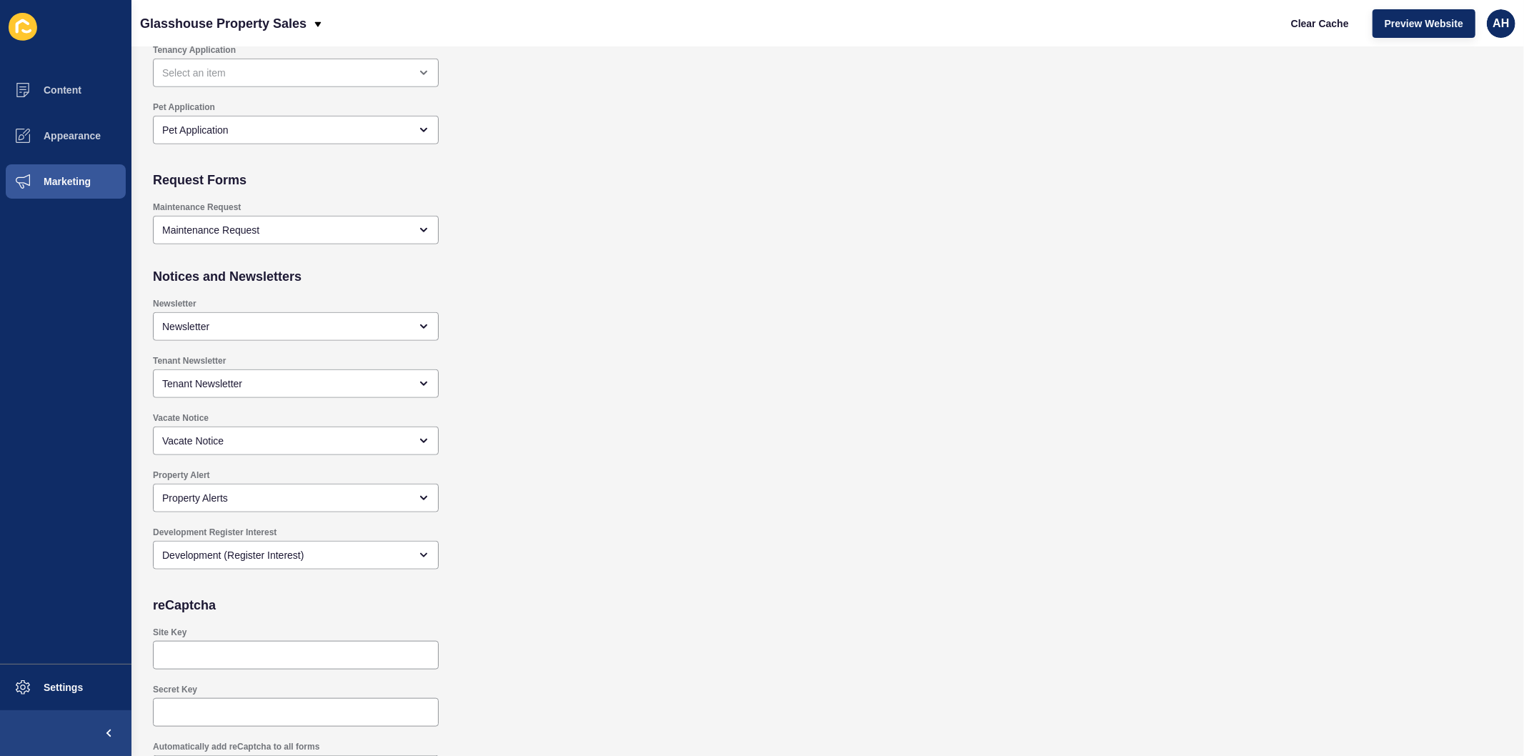
scroll to position [1130, 0]
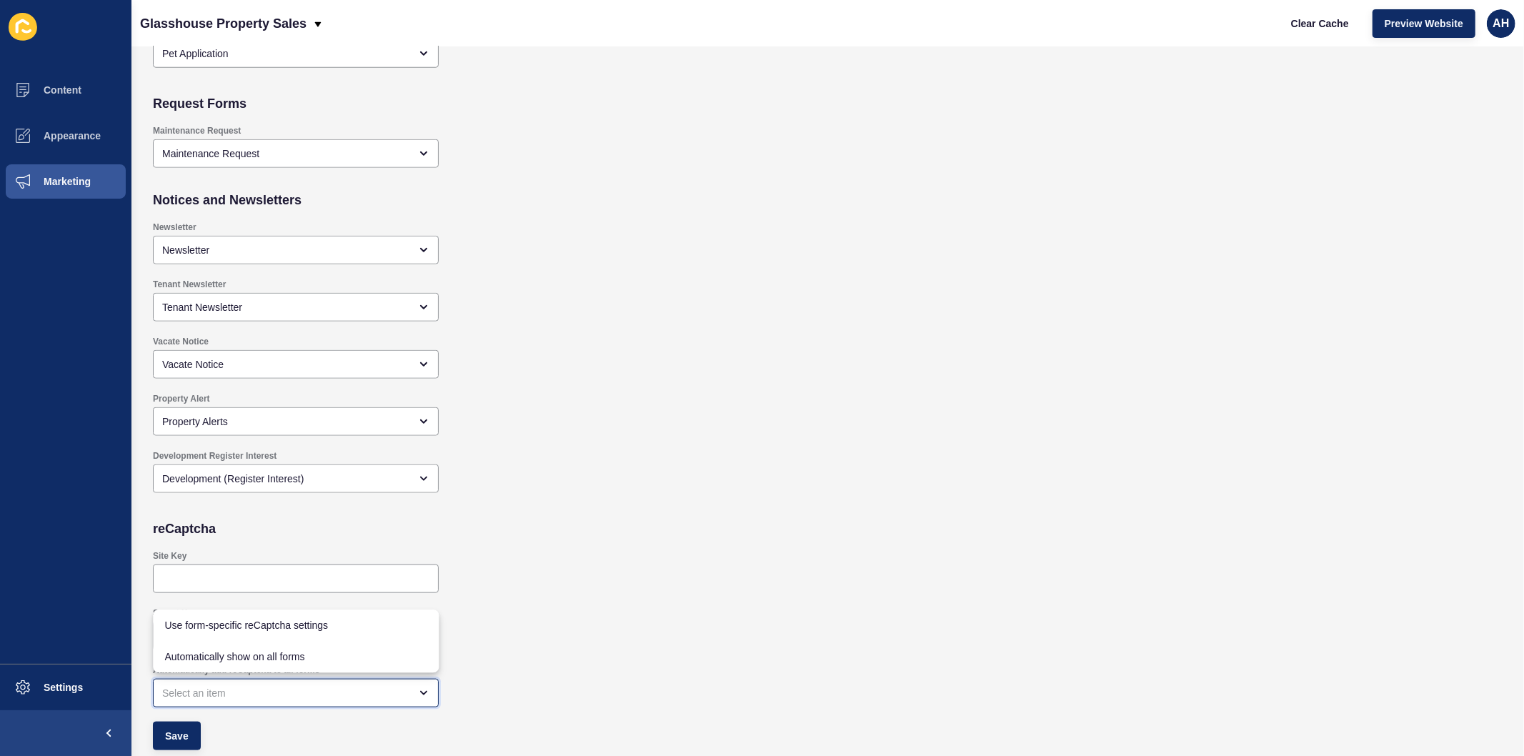
click at [399, 695] on div "close menu" at bounding box center [285, 693] width 247 height 14
click at [558, 693] on div "Automatically add reCaptcha to all forms" at bounding box center [691, 685] width 1091 height 57
